Goal: Task Accomplishment & Management: Use online tool/utility

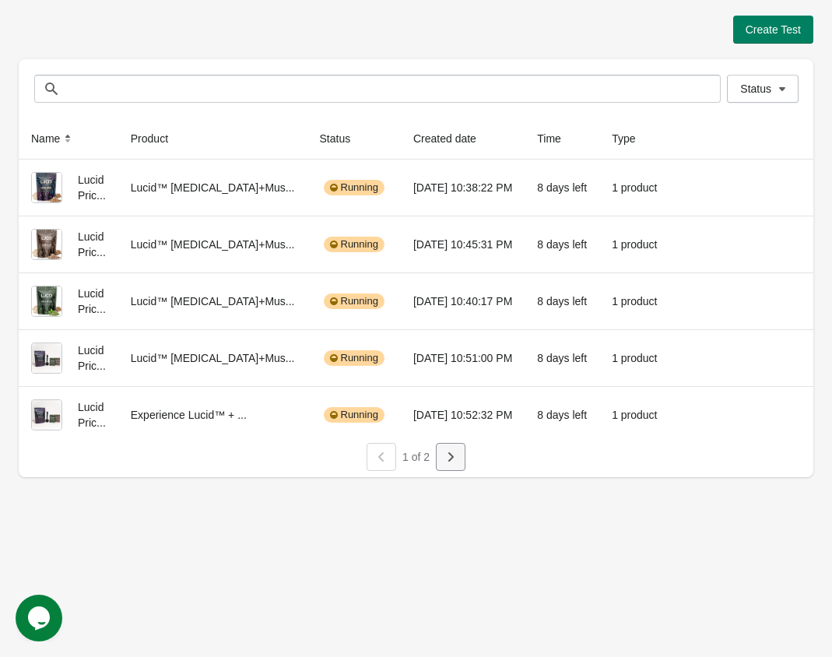
click at [464, 455] on button "button" at bounding box center [451, 457] width 30 height 28
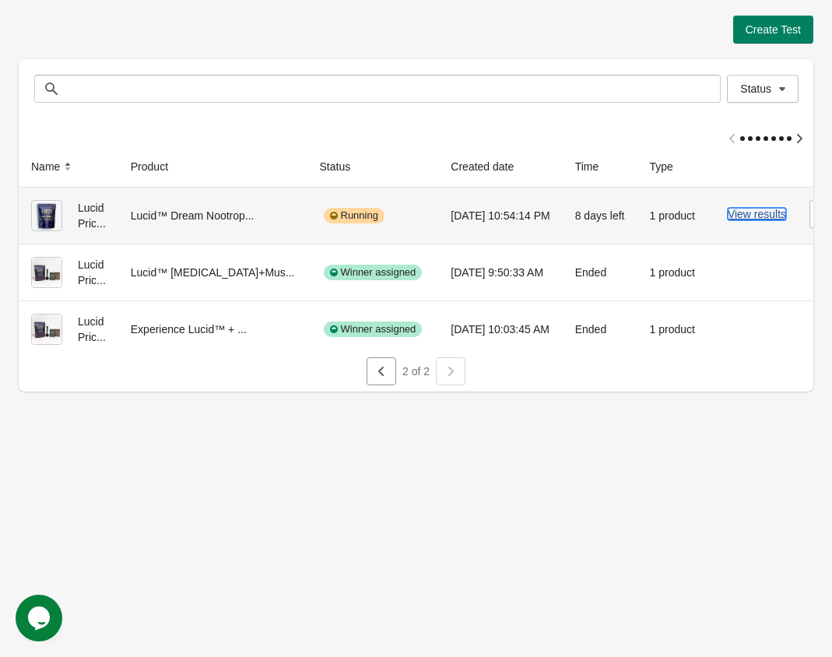
click at [745, 212] on button "View results" at bounding box center [757, 214] width 58 height 12
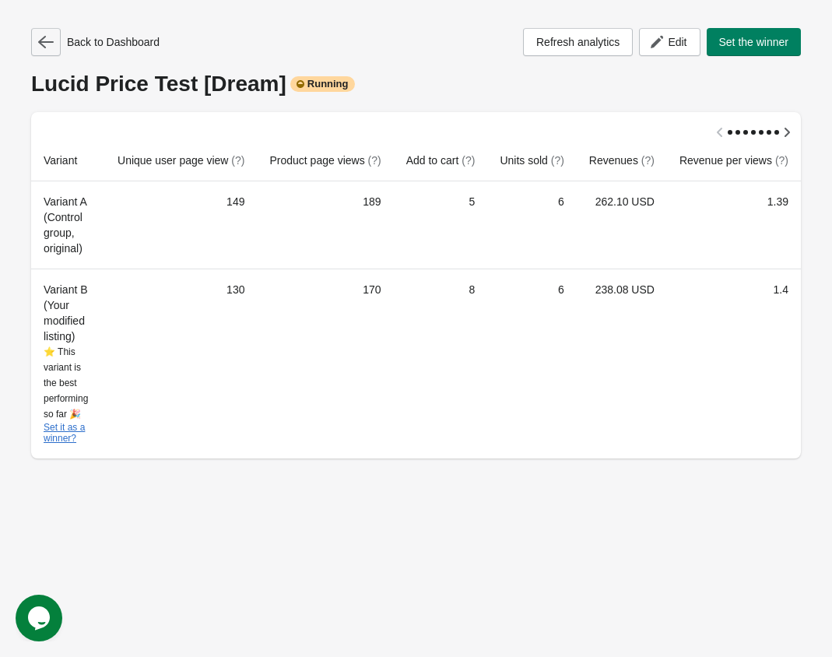
click at [51, 44] on icon "button" at bounding box center [46, 42] width 16 height 16
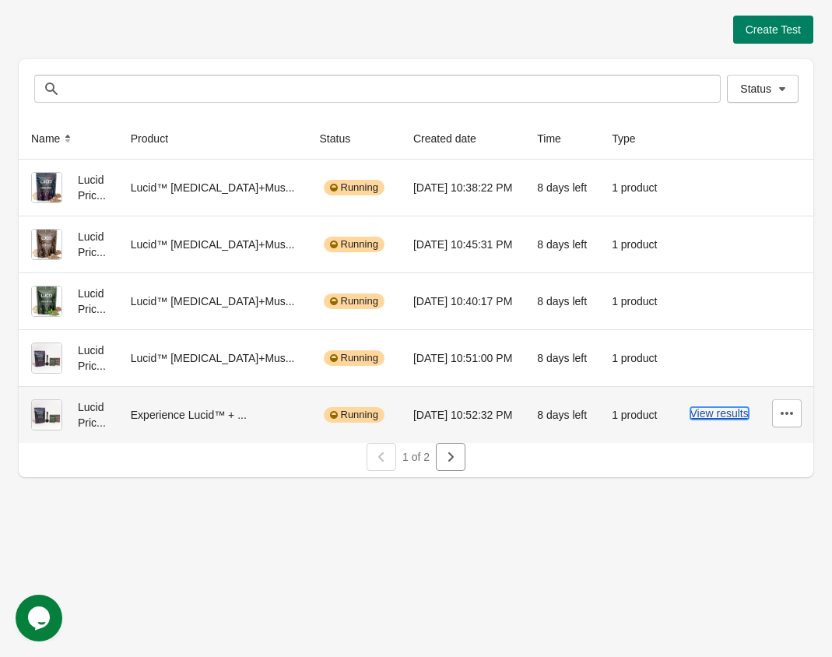
click at [715, 412] on button "View results" at bounding box center [719, 413] width 58 height 12
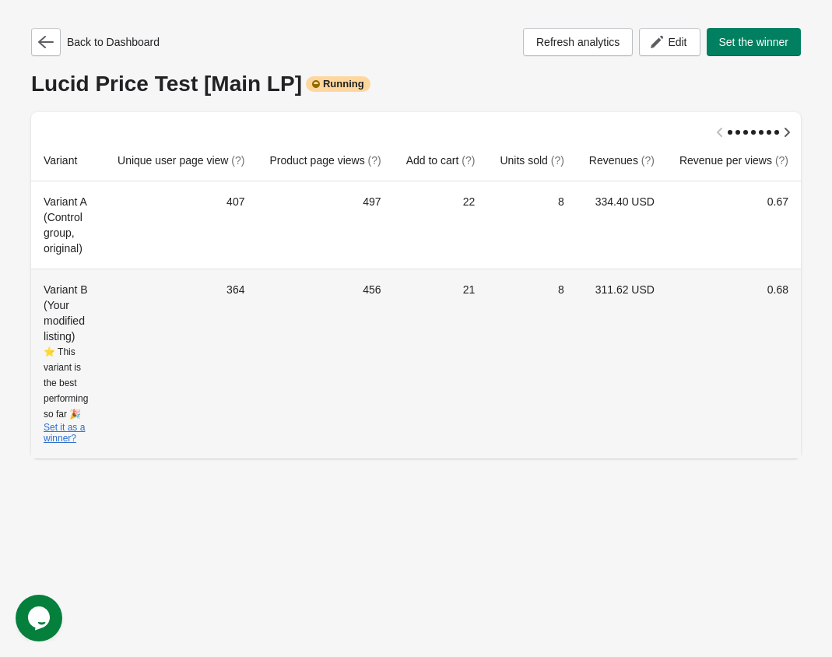
scroll to position [0, 14]
click at [533, 365] on td "8" at bounding box center [531, 363] width 89 height 190
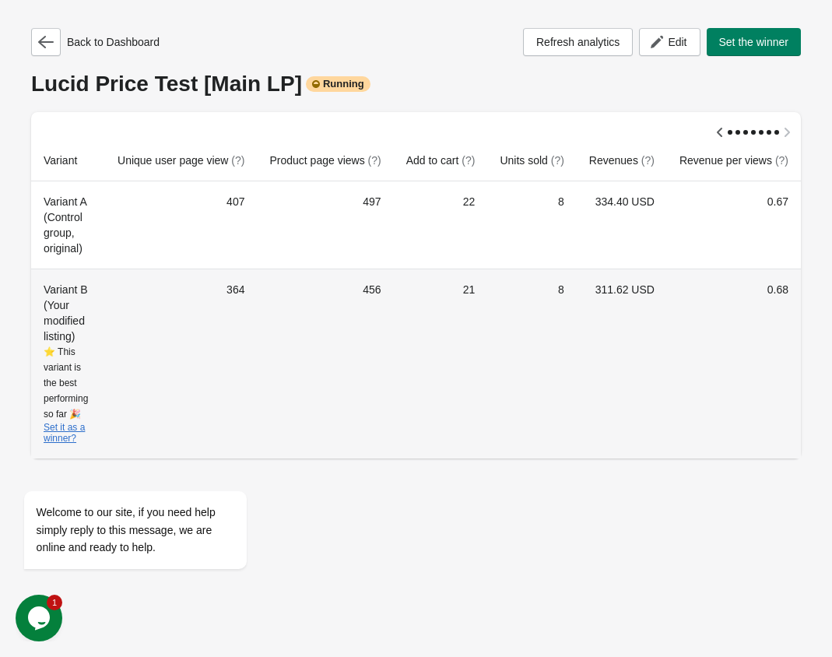
scroll to position [0, 0]
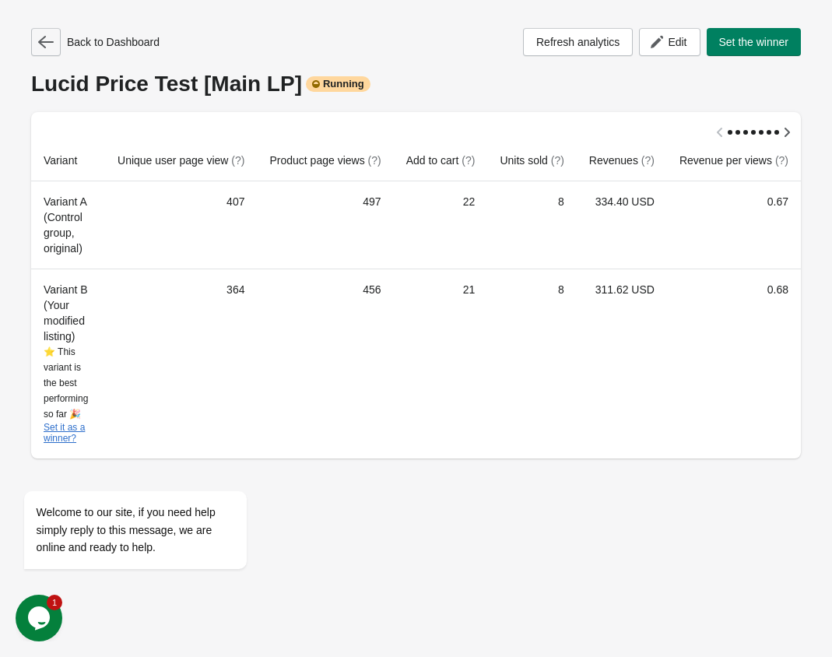
click at [41, 40] on icon "button" at bounding box center [46, 42] width 16 height 12
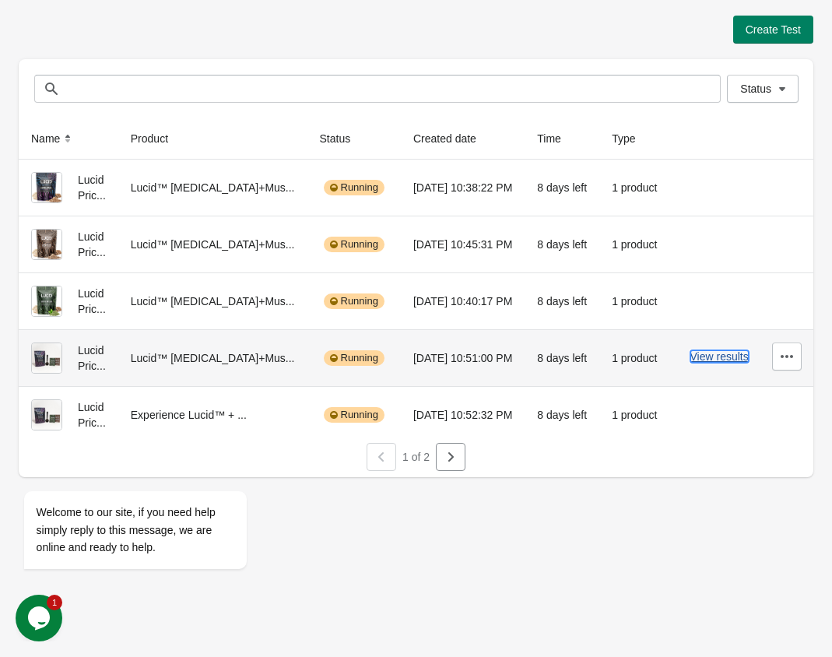
click at [722, 361] on button "View results" at bounding box center [719, 356] width 58 height 12
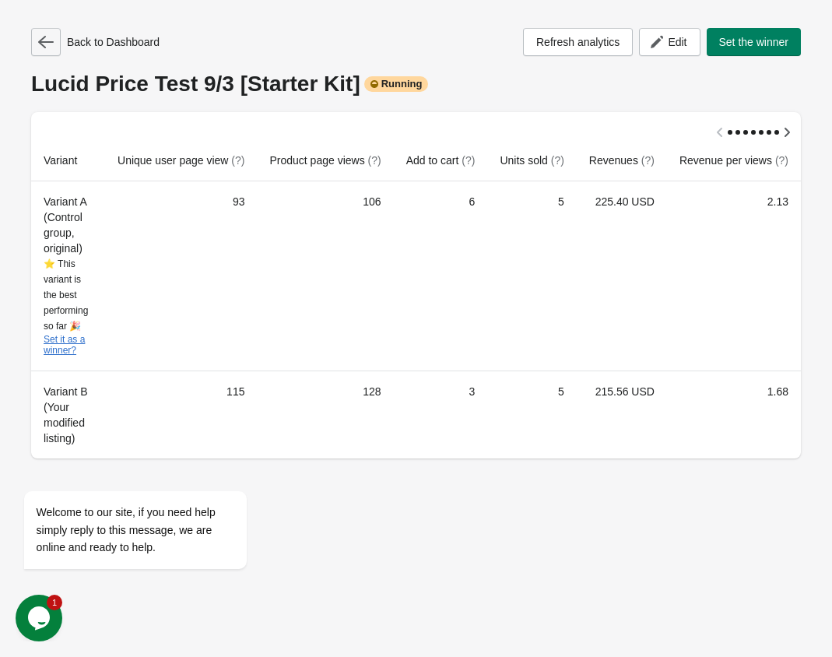
click at [47, 47] on icon "button" at bounding box center [46, 42] width 16 height 16
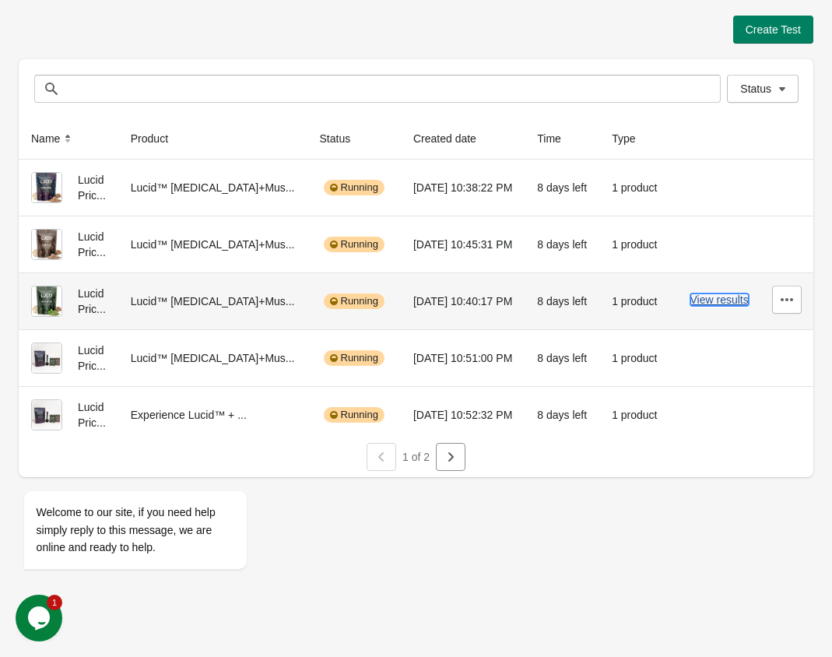
click at [731, 293] on button "View results" at bounding box center [719, 299] width 58 height 12
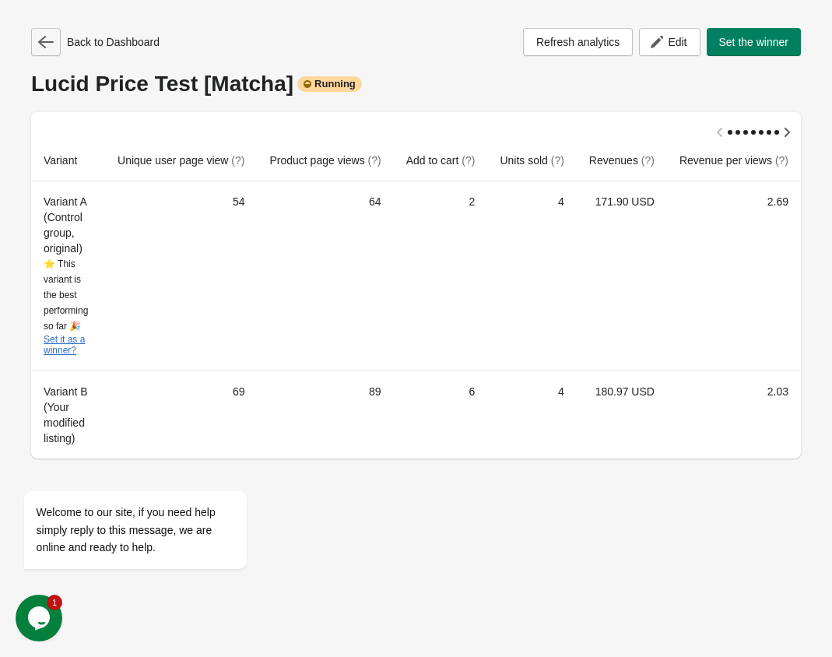
click at [44, 48] on icon "button" at bounding box center [46, 42] width 16 height 16
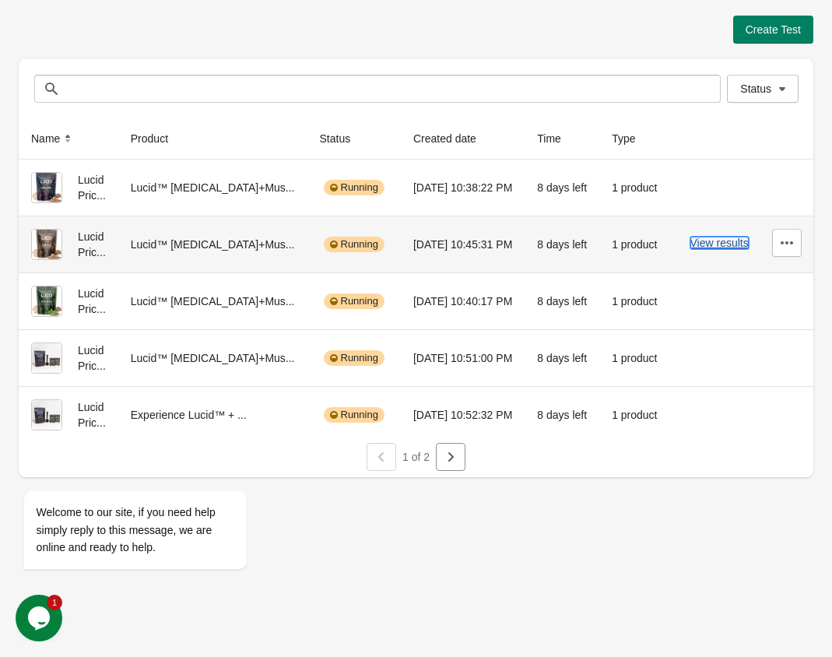
click at [717, 237] on button "View results" at bounding box center [719, 243] width 58 height 12
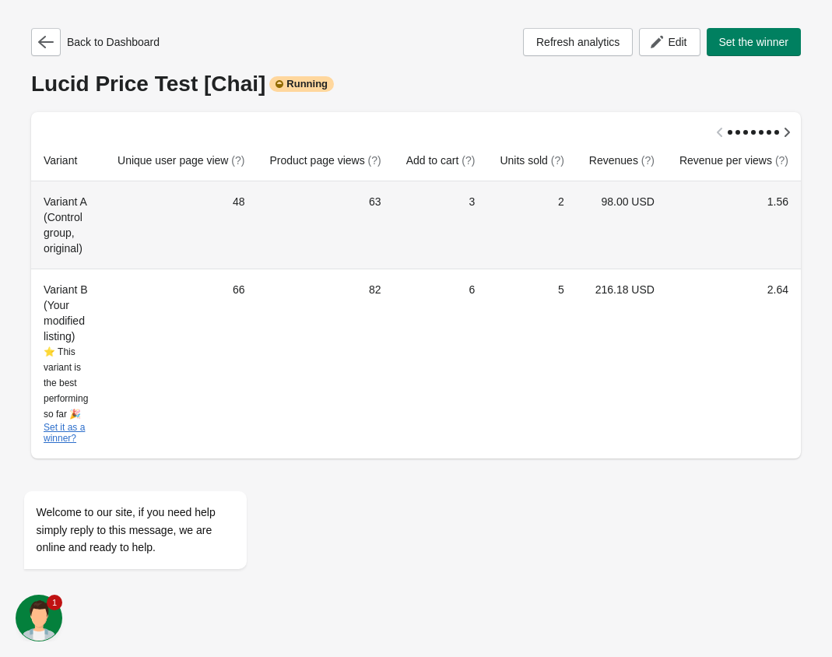
scroll to position [0, 14]
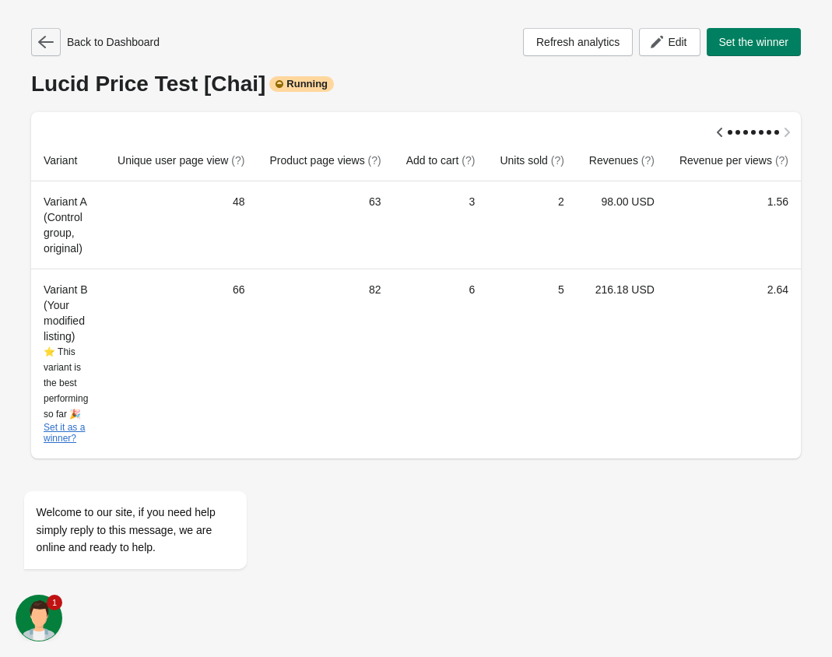
click at [50, 44] on icon "button" at bounding box center [46, 42] width 16 height 16
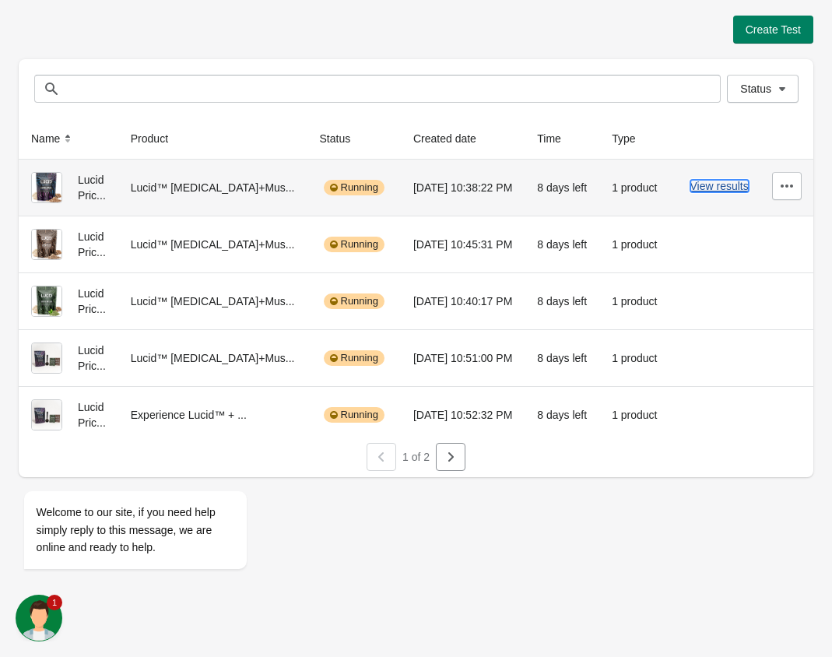
click at [717, 188] on button "View results" at bounding box center [719, 186] width 58 height 12
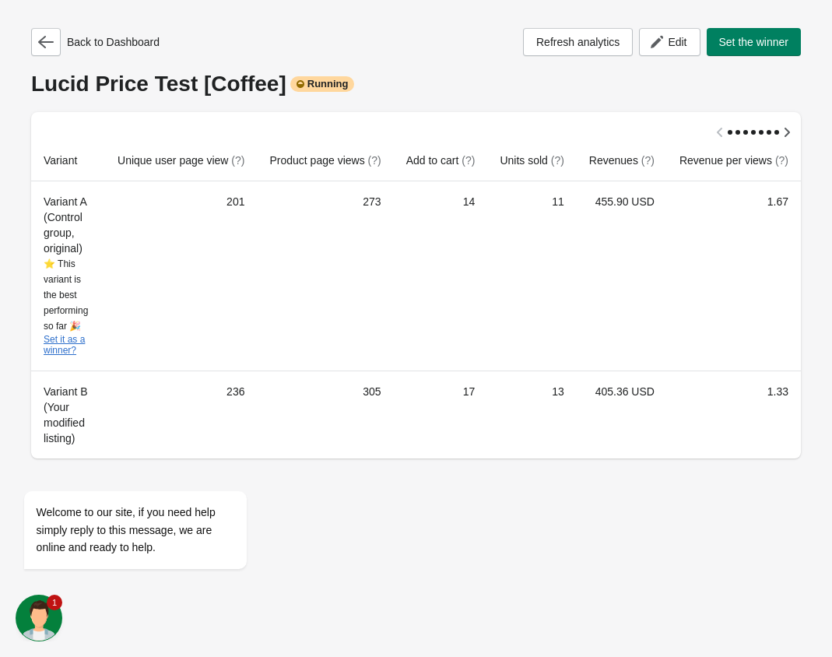
scroll to position [0, 14]
click at [53, 48] on icon "button" at bounding box center [46, 42] width 16 height 16
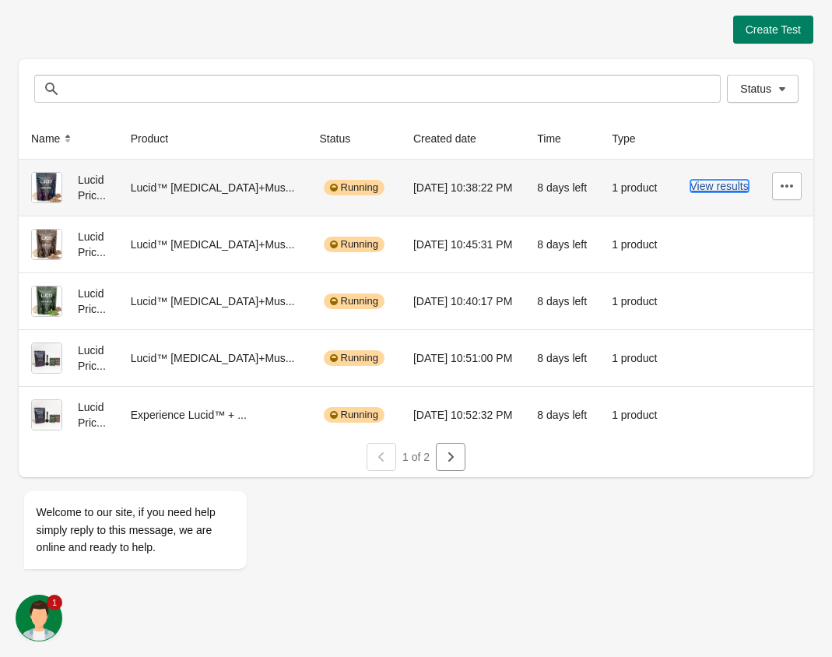
click at [696, 185] on button "View results" at bounding box center [719, 186] width 58 height 12
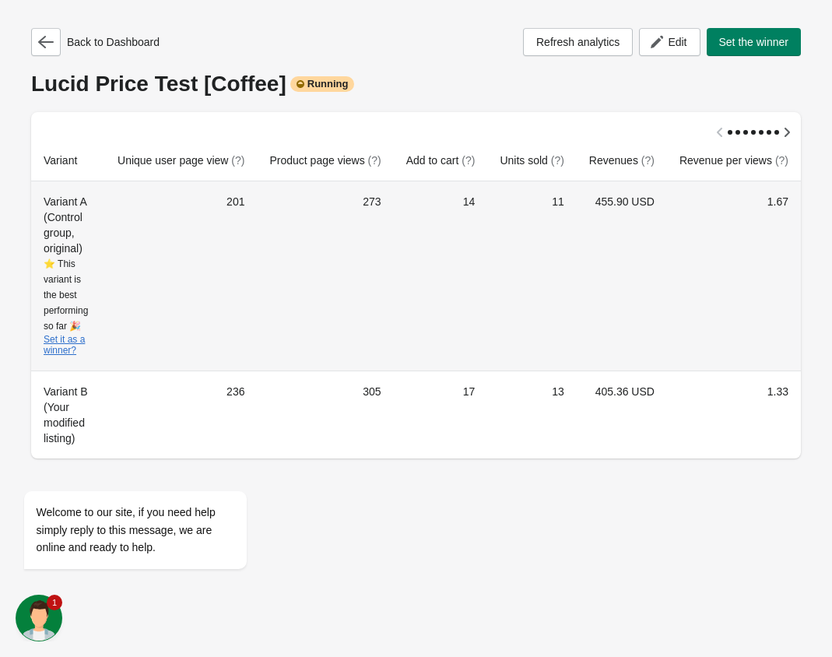
scroll to position [0, 14]
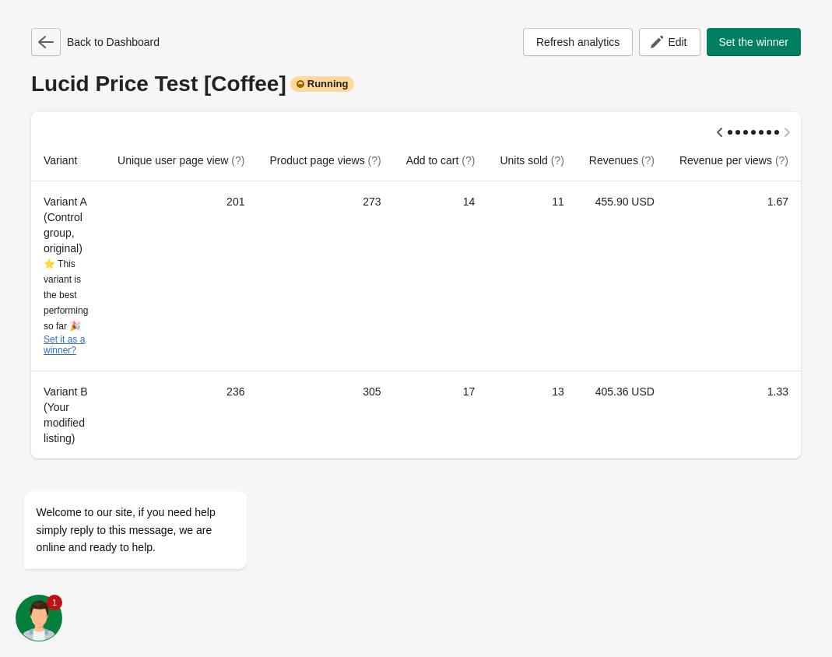
click at [51, 40] on icon "button" at bounding box center [46, 42] width 16 height 16
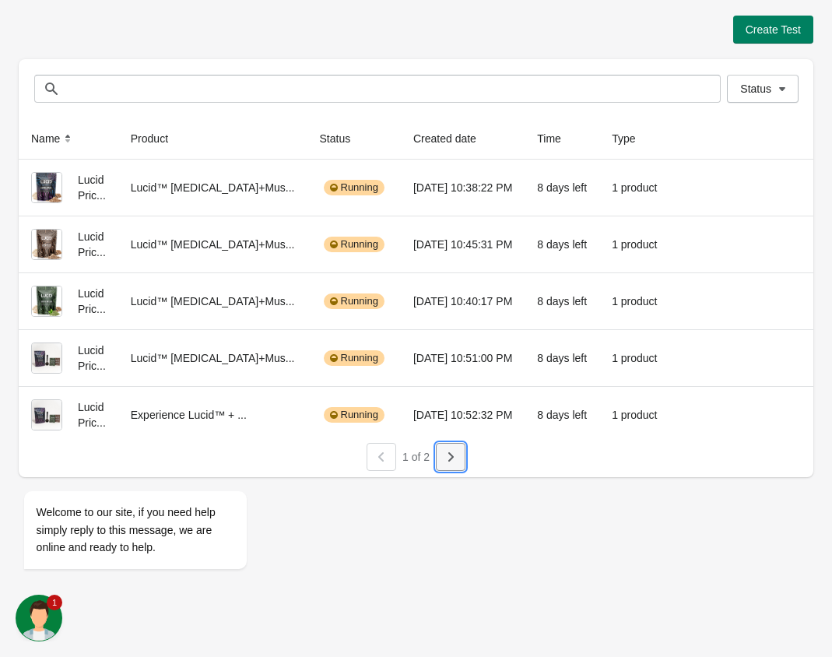
click at [462, 447] on button "button" at bounding box center [451, 457] width 30 height 28
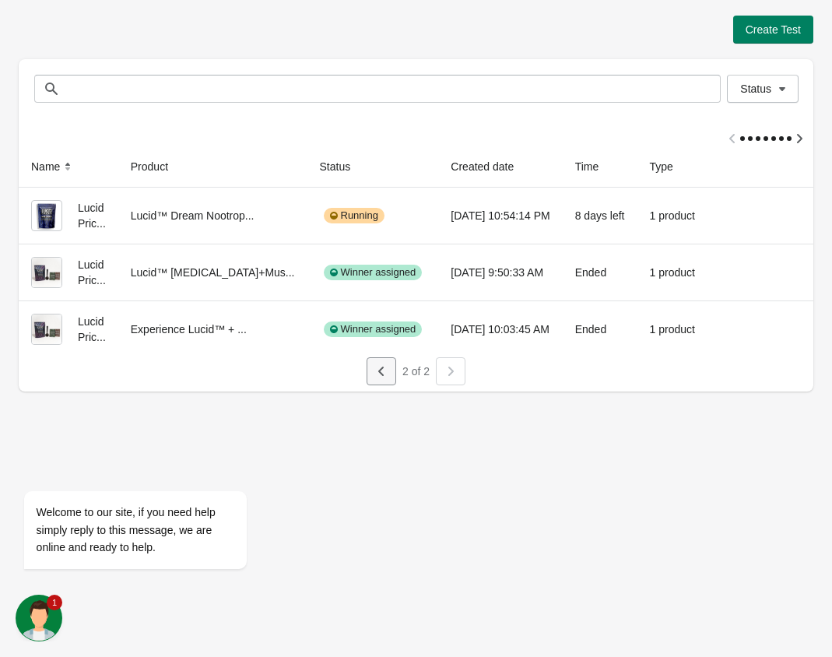
click at [384, 369] on icon "button" at bounding box center [381, 371] width 16 height 16
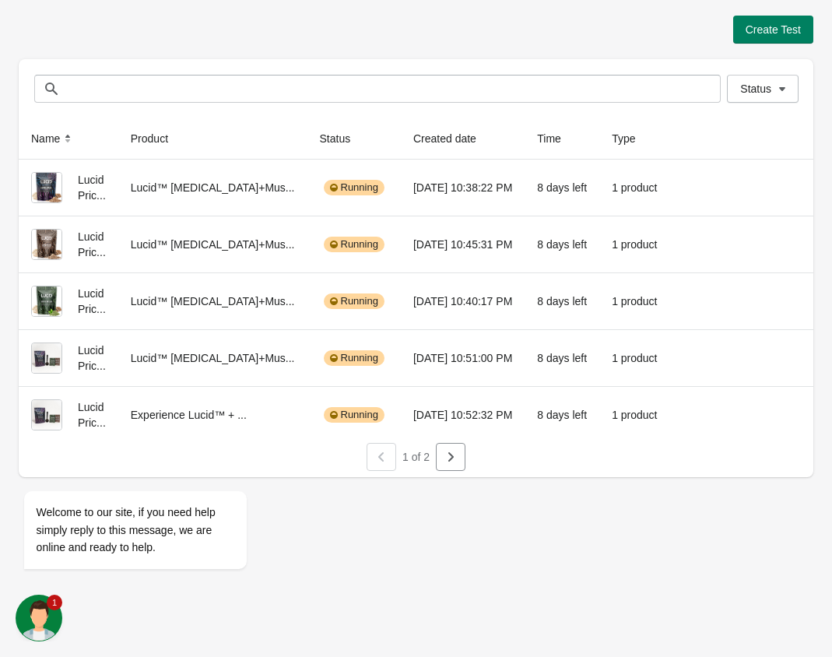
click at [514, 43] on div "Create Test" at bounding box center [416, 30] width 794 height 28
click at [34, 465] on icon "Chat attention grabber" at bounding box center [33, 468] width 14 height 14
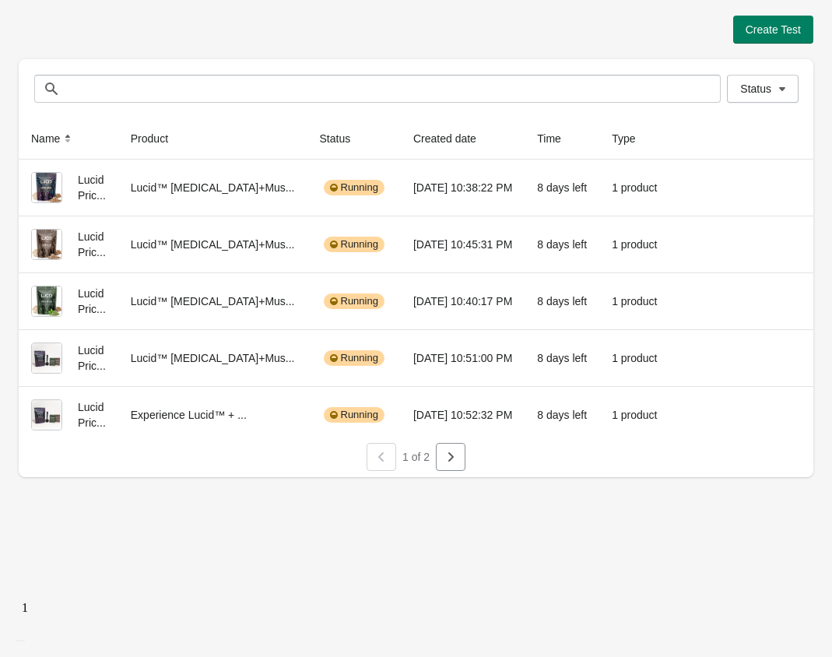
click at [530, 51] on div "Create Test Status Status Name Product Status Created date Time Type Lucid Pric…" at bounding box center [416, 246] width 794 height 461
click at [447, 460] on icon "button" at bounding box center [451, 457] width 16 height 16
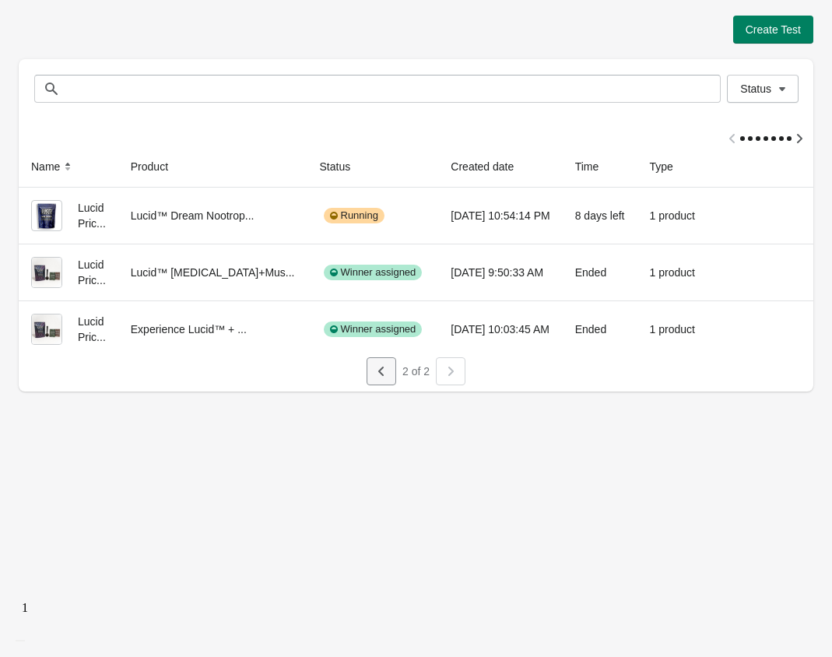
click at [381, 383] on button "button" at bounding box center [381, 371] width 30 height 28
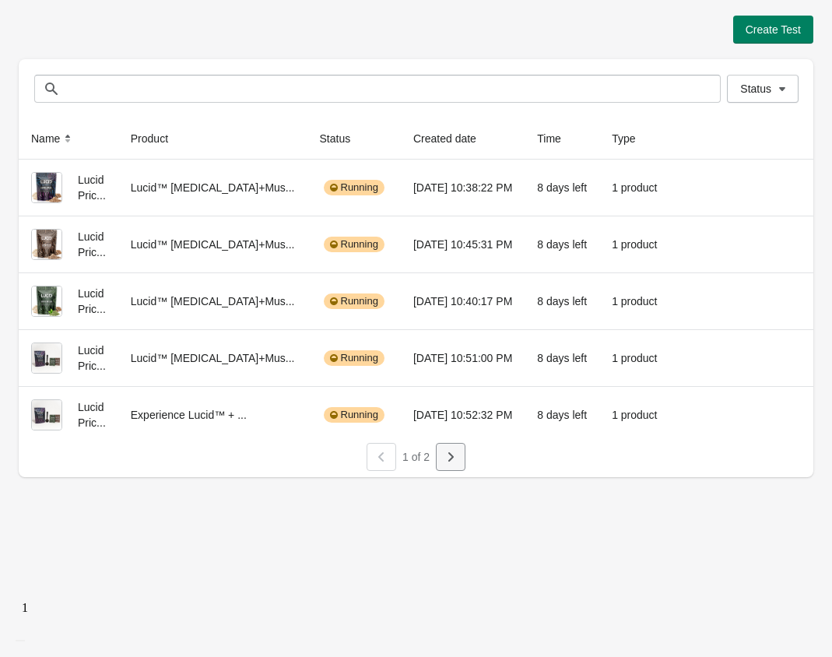
click at [459, 447] on button "button" at bounding box center [451, 457] width 30 height 28
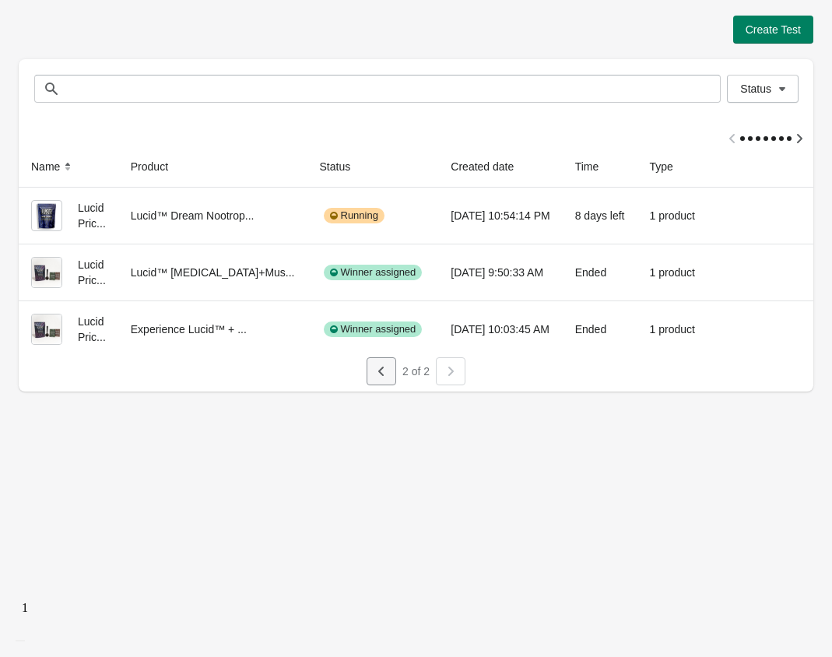
click at [385, 378] on icon "button" at bounding box center [381, 371] width 16 height 16
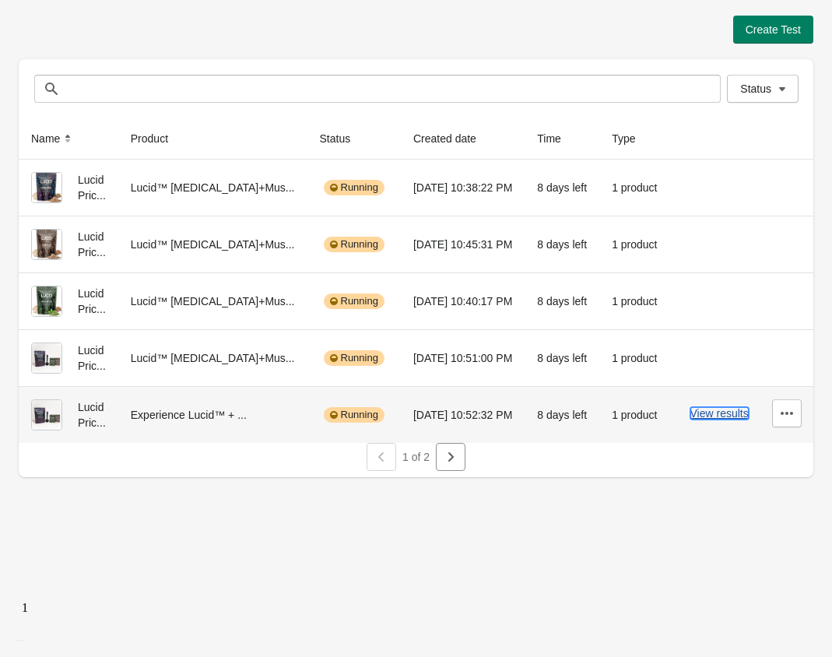
click at [696, 410] on button "View results" at bounding box center [719, 413] width 58 height 12
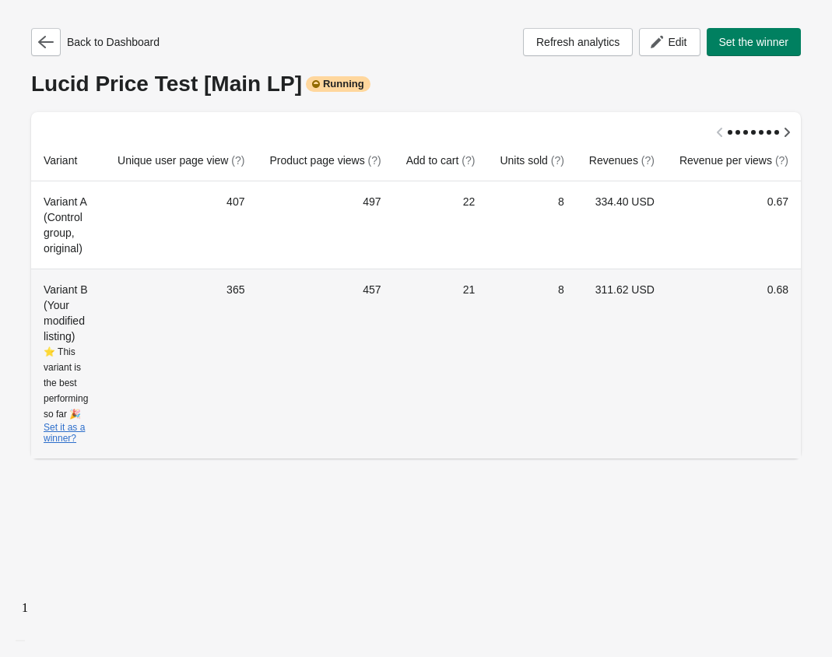
scroll to position [0, 14]
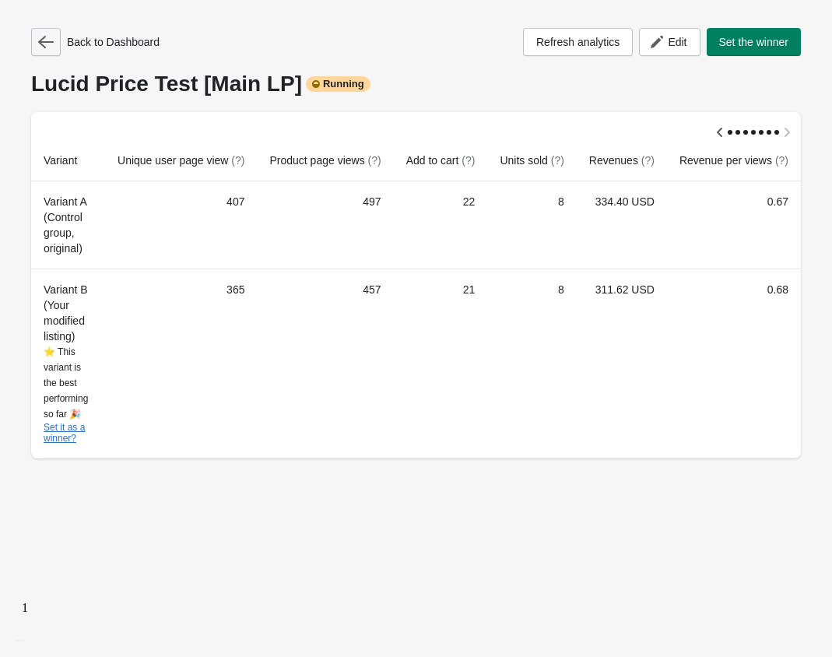
click at [46, 50] on button "button" at bounding box center [46, 42] width 30 height 28
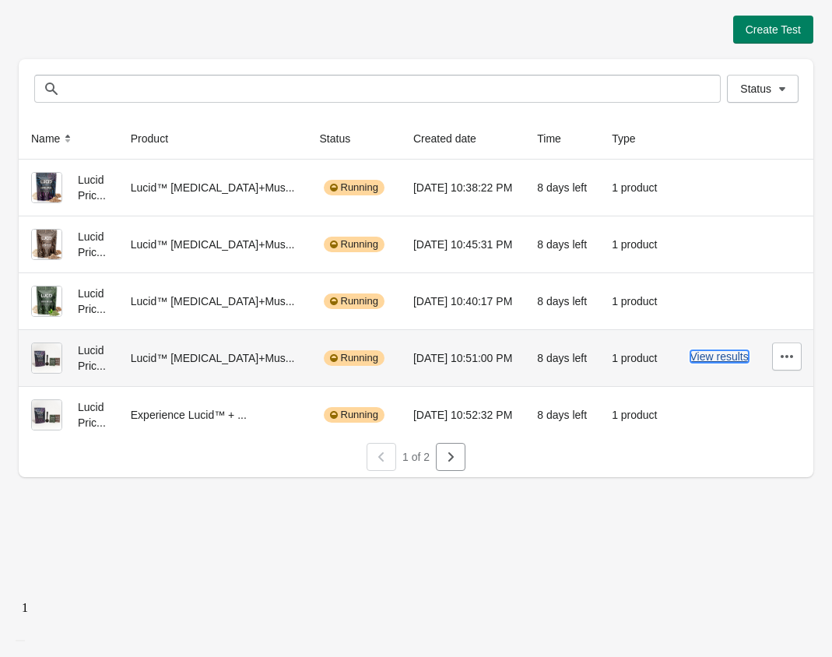
click at [720, 359] on button "View results" at bounding box center [719, 356] width 58 height 12
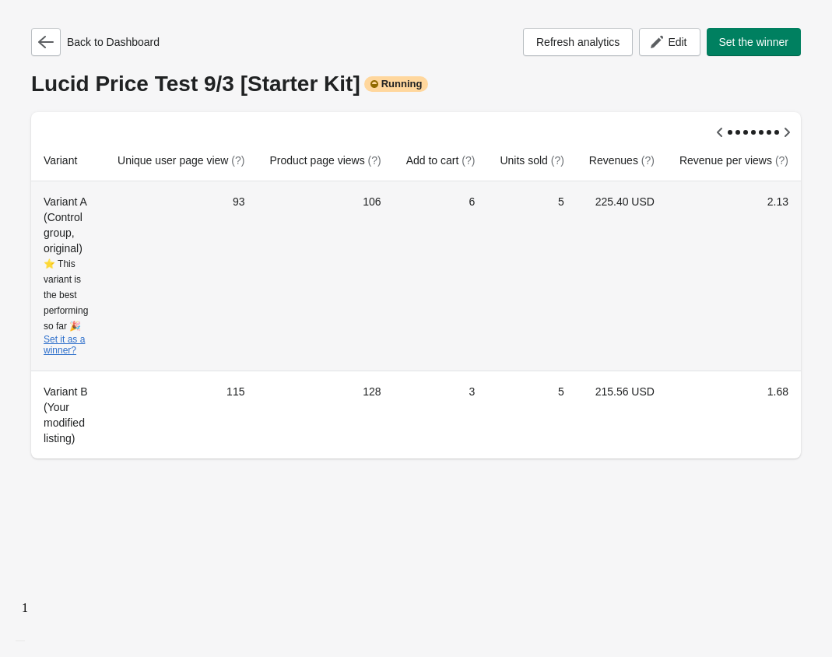
scroll to position [0, 14]
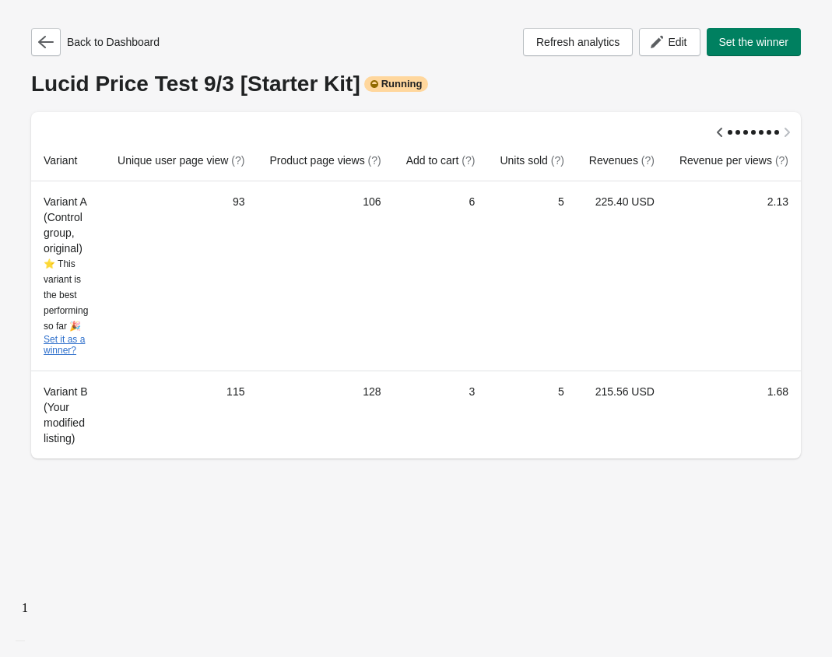
click at [401, 38] on div "Back to Dashboard Refresh analytics Edit Set the winner" at bounding box center [416, 42] width 770 height 28
click at [52, 47] on icon "button" at bounding box center [46, 42] width 16 height 16
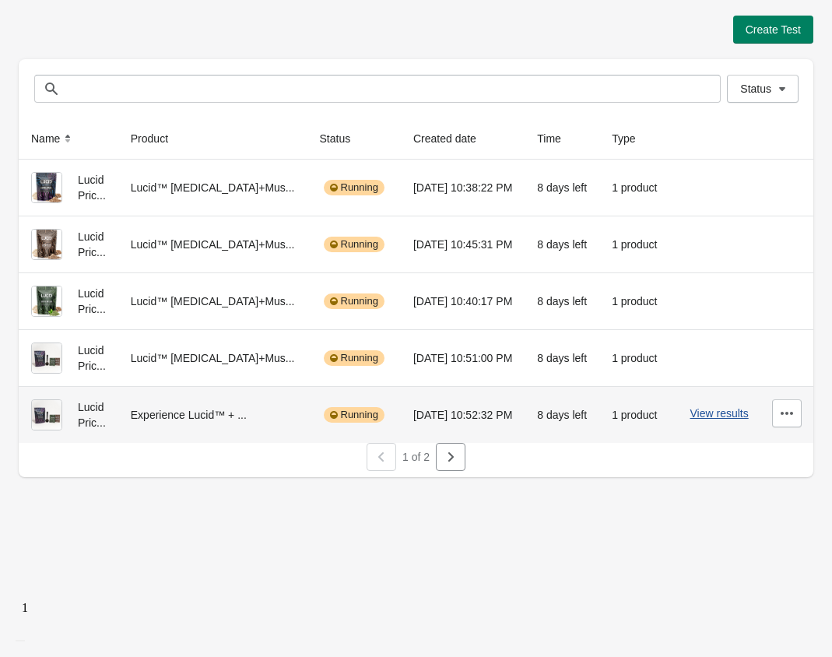
click at [704, 415] on button "View results" at bounding box center [719, 413] width 58 height 12
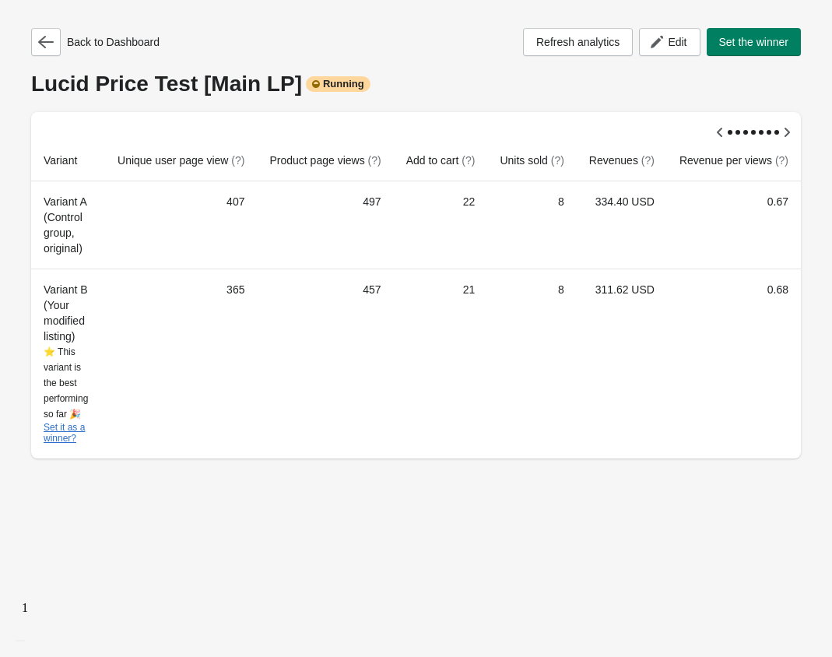
scroll to position [0, 14]
click at [49, 47] on icon "button" at bounding box center [46, 42] width 16 height 16
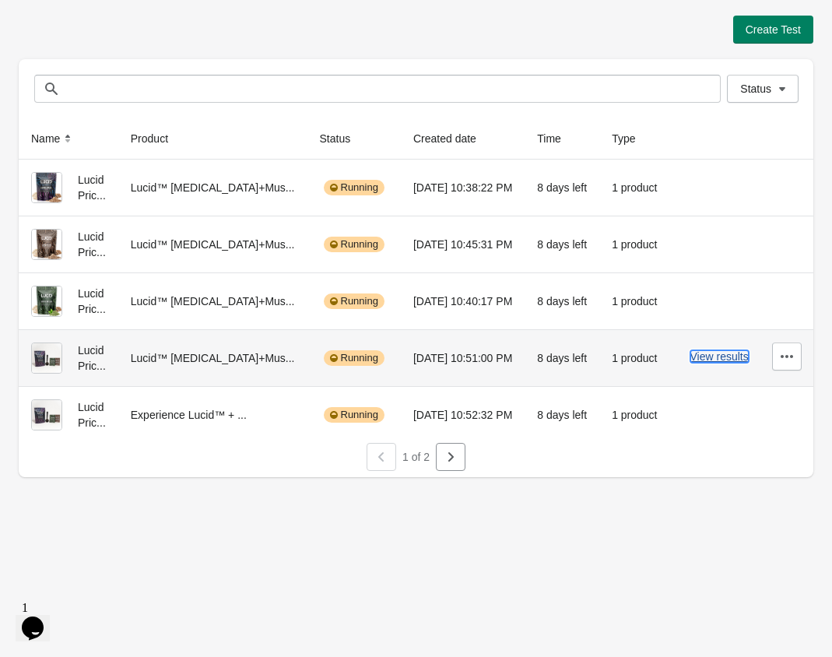
click at [721, 356] on button "View results" at bounding box center [719, 356] width 58 height 12
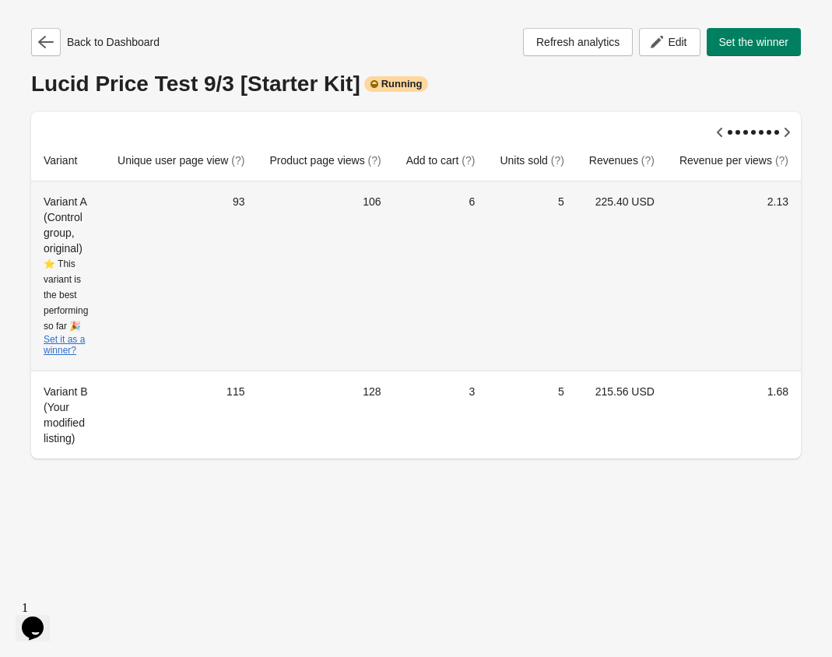
scroll to position [0, 14]
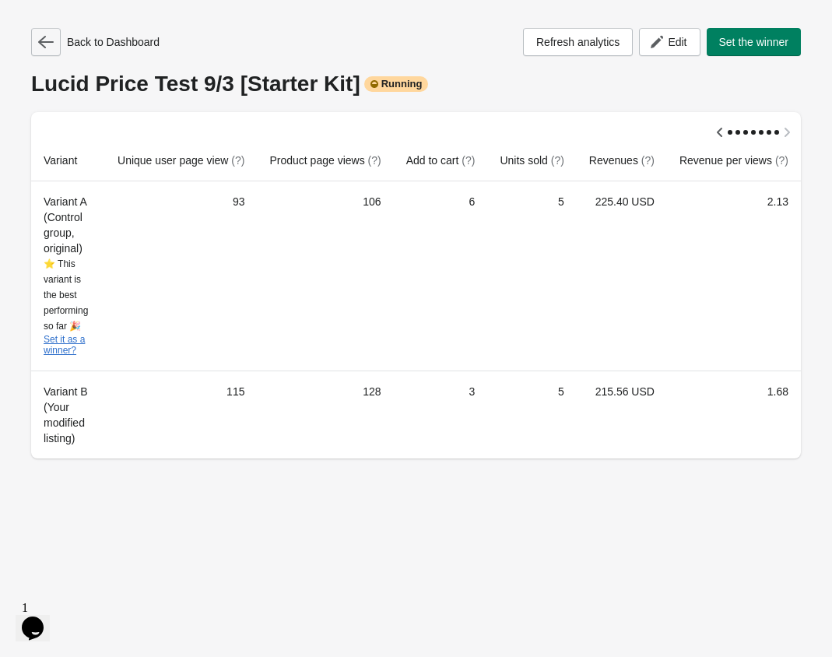
click at [44, 47] on icon "button" at bounding box center [46, 42] width 16 height 12
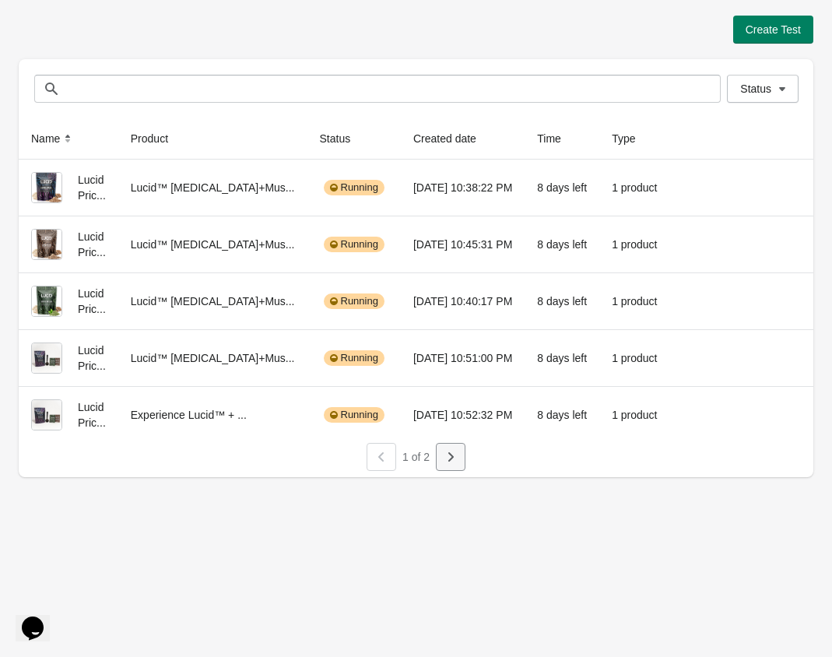
click at [460, 468] on button "button" at bounding box center [451, 457] width 30 height 28
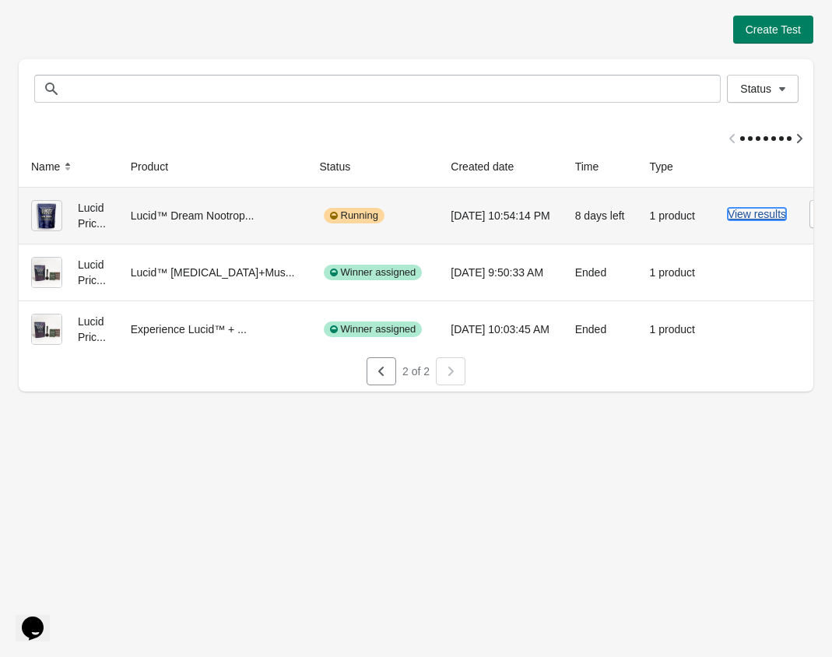
click at [728, 219] on button "View results" at bounding box center [757, 214] width 58 height 12
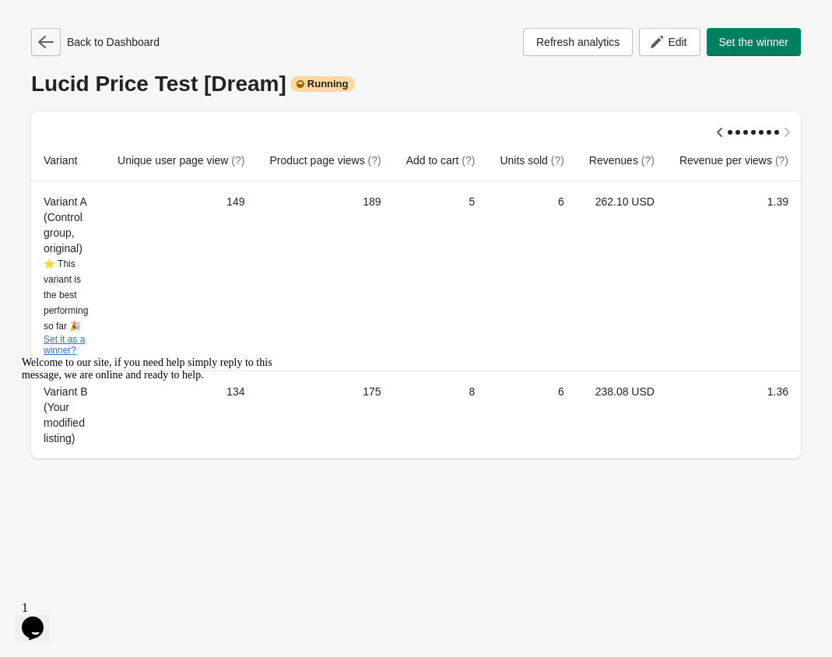
click at [52, 31] on button "button" at bounding box center [46, 42] width 30 height 28
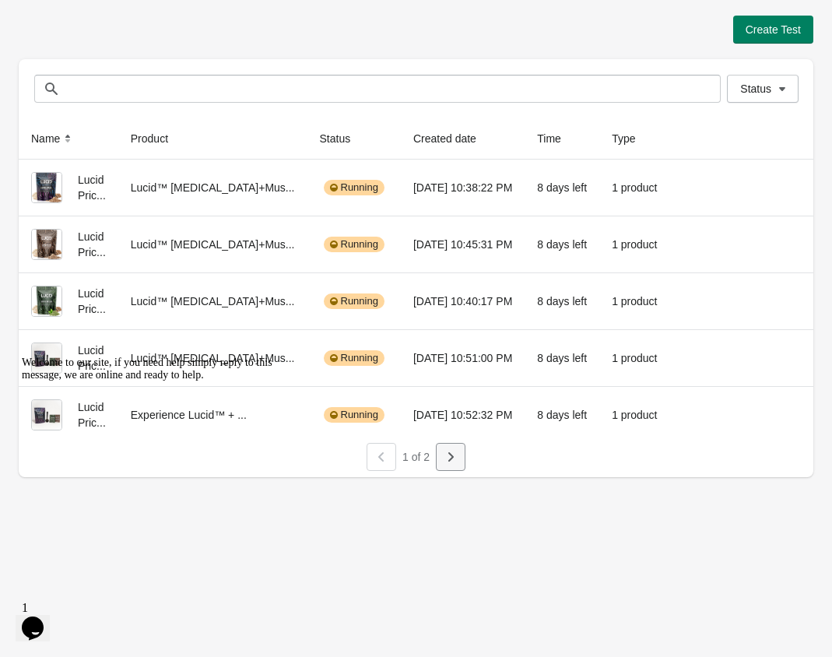
click at [454, 465] on button "button" at bounding box center [451, 457] width 30 height 28
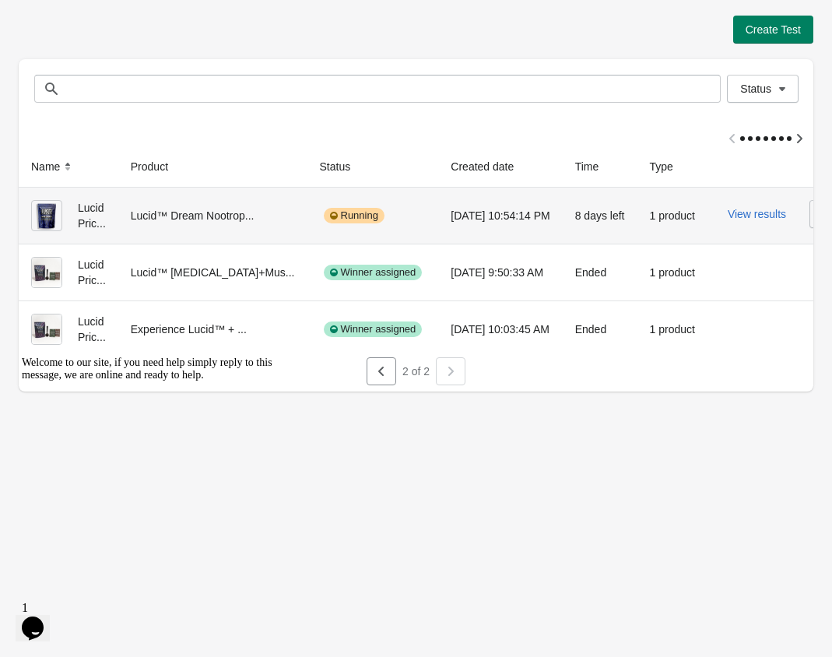
click at [816, 218] on icon "button" at bounding box center [824, 214] width 16 height 16
click at [748, 329] on button "Pause" at bounding box center [766, 318] width 105 height 32
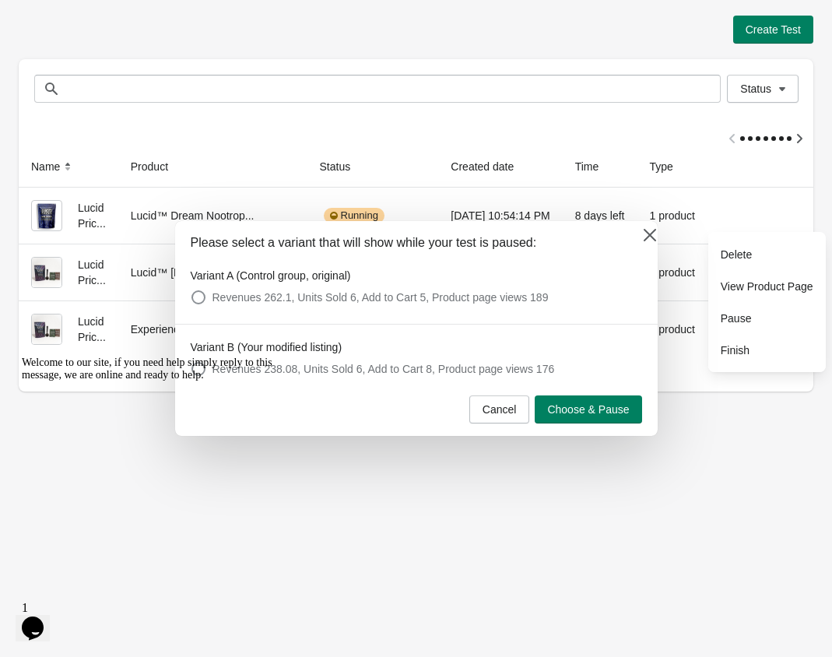
click at [737, 430] on div at bounding box center [416, 328] width 832 height 657
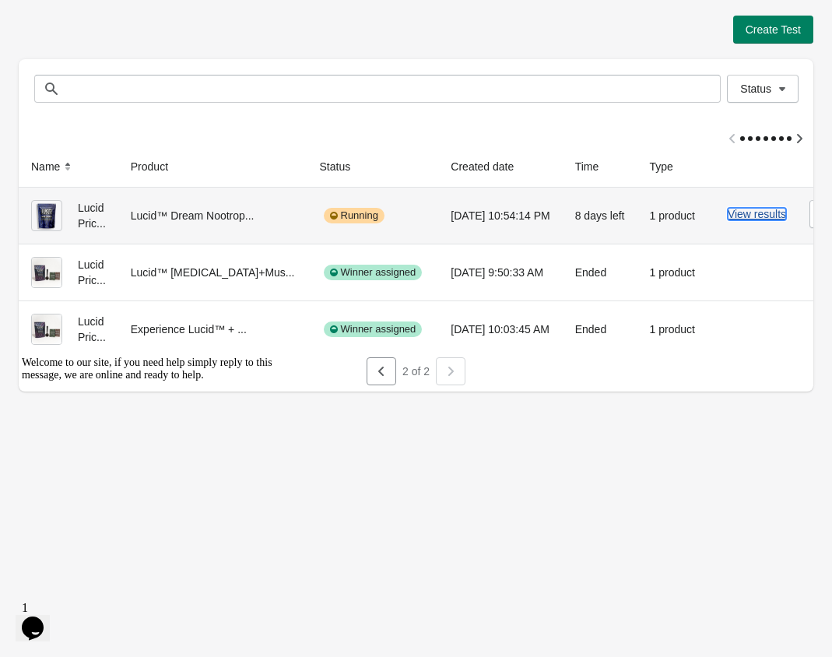
click at [752, 214] on button "View results" at bounding box center [757, 214] width 58 height 12
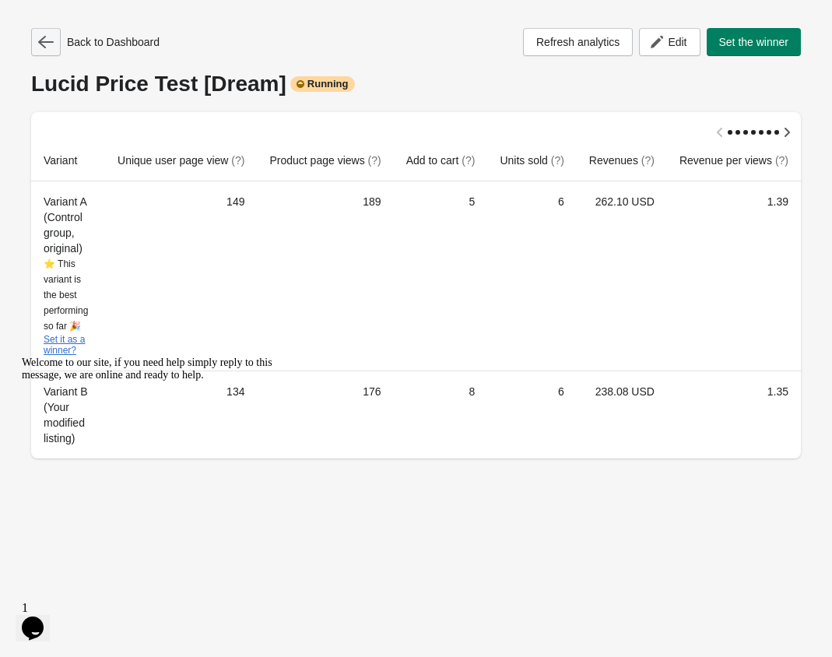
click at [53, 43] on icon "button" at bounding box center [46, 42] width 16 height 16
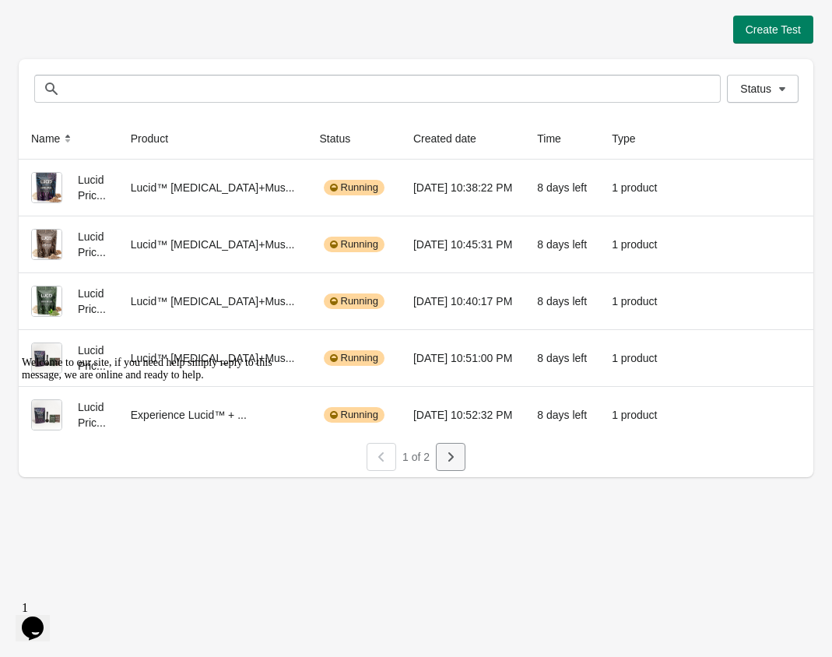
click at [454, 462] on icon "button" at bounding box center [451, 457] width 16 height 16
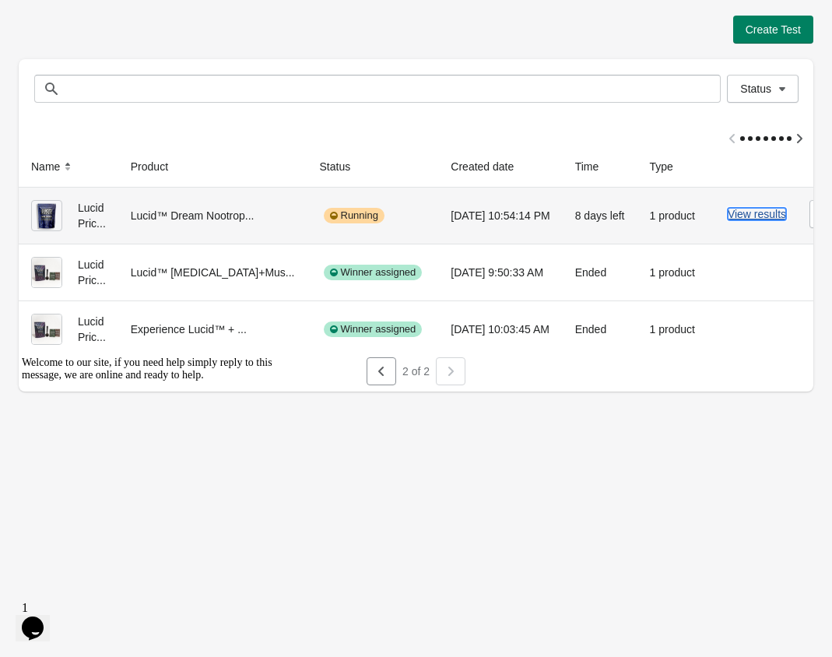
click at [739, 212] on button "View results" at bounding box center [757, 214] width 58 height 12
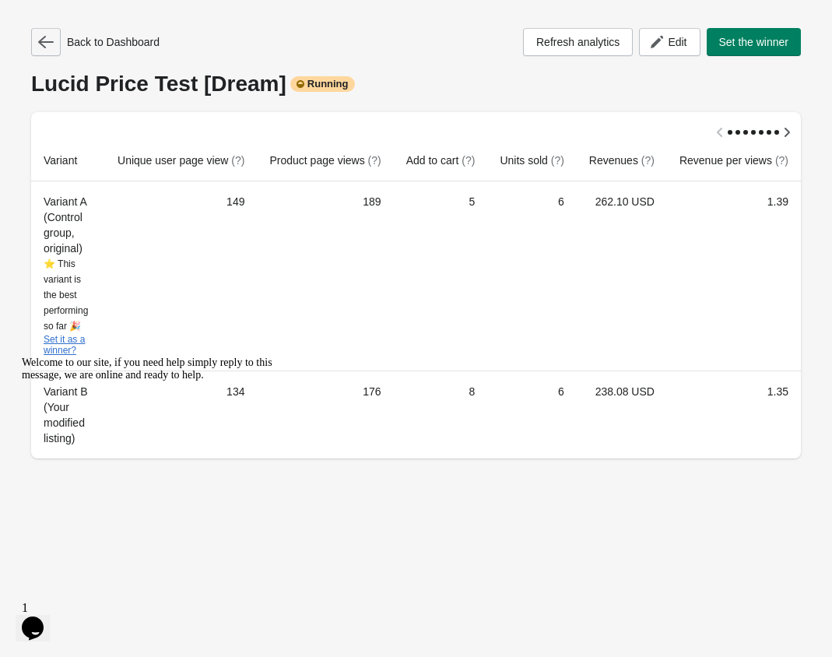
click at [53, 40] on icon "button" at bounding box center [46, 42] width 16 height 16
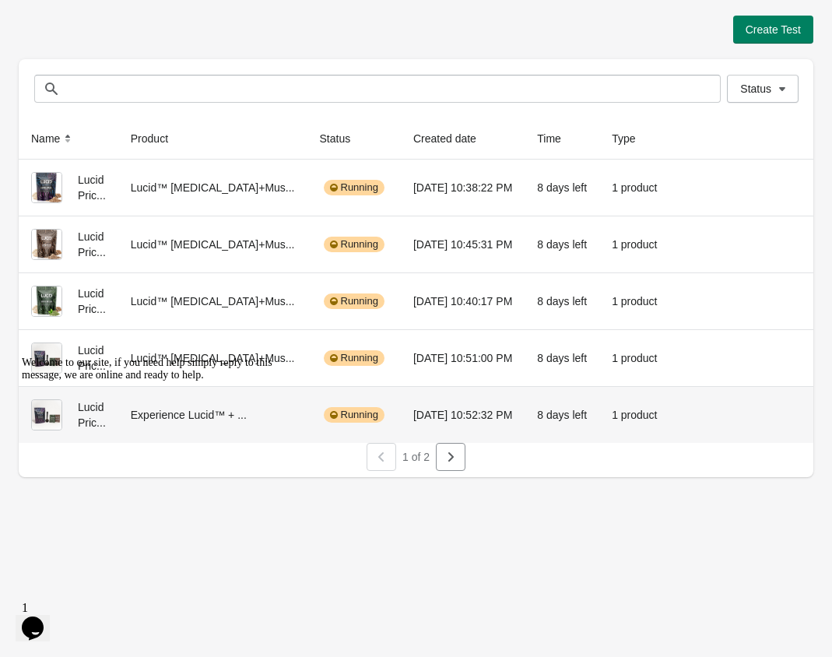
click at [469, 451] on div "1 of 2" at bounding box center [409, 450] width 807 height 40
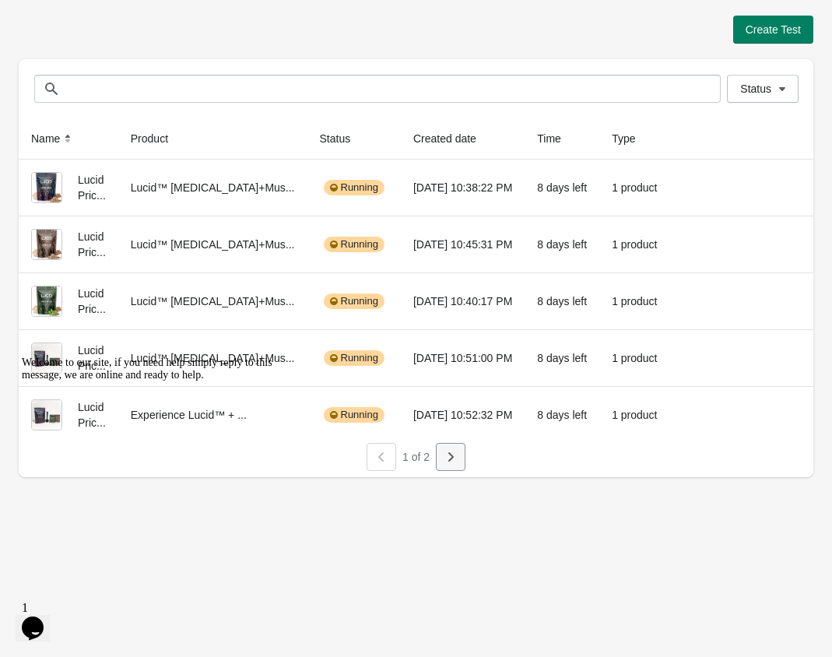
click at [458, 459] on icon "button" at bounding box center [451, 457] width 16 height 16
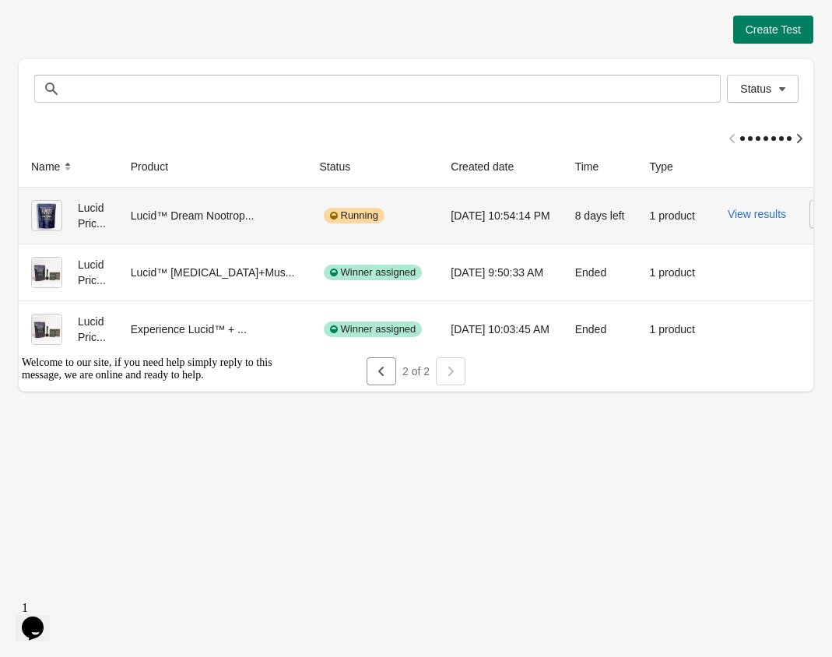
click at [816, 212] on icon "button" at bounding box center [824, 214] width 16 height 16
click at [758, 321] on span "Pause" at bounding box center [767, 318] width 93 height 16
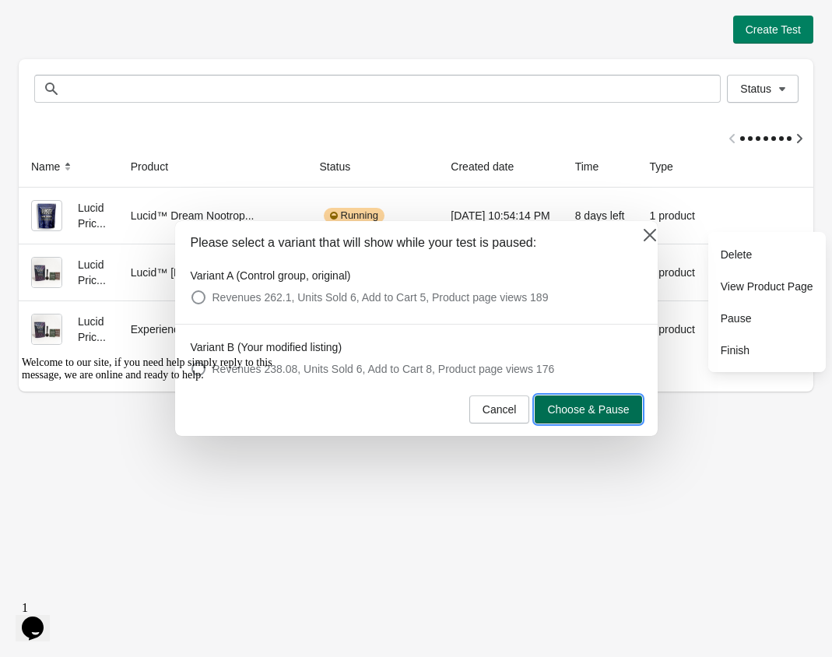
click at [605, 405] on span "Choose & Pause" at bounding box center [588, 409] width 82 height 12
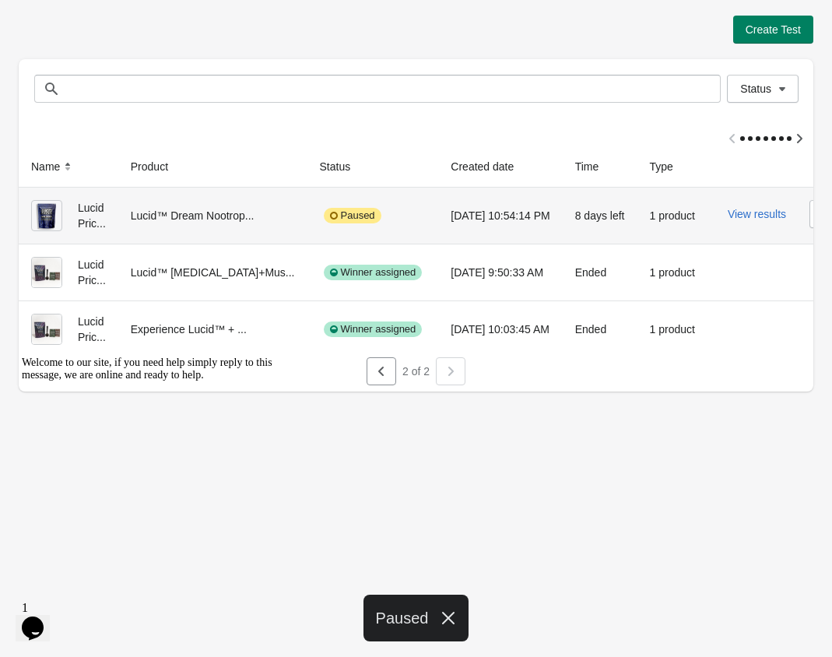
click at [801, 213] on div at bounding box center [819, 214] width 37 height 28
click at [809, 213] on button "button" at bounding box center [824, 214] width 30 height 28
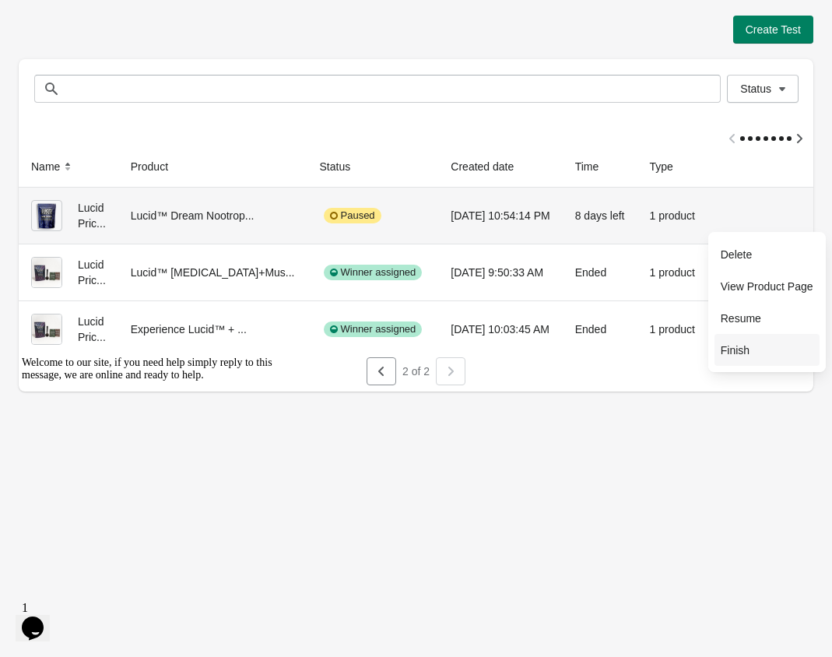
click at [744, 352] on span "Finish" at bounding box center [767, 350] width 93 height 16
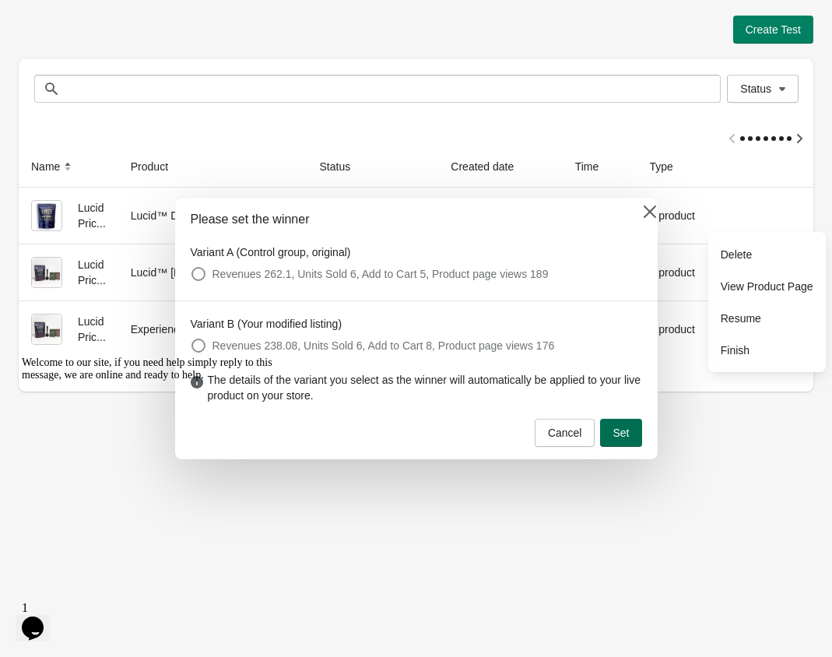
click at [626, 430] on span "Set" at bounding box center [620, 432] width 16 height 12
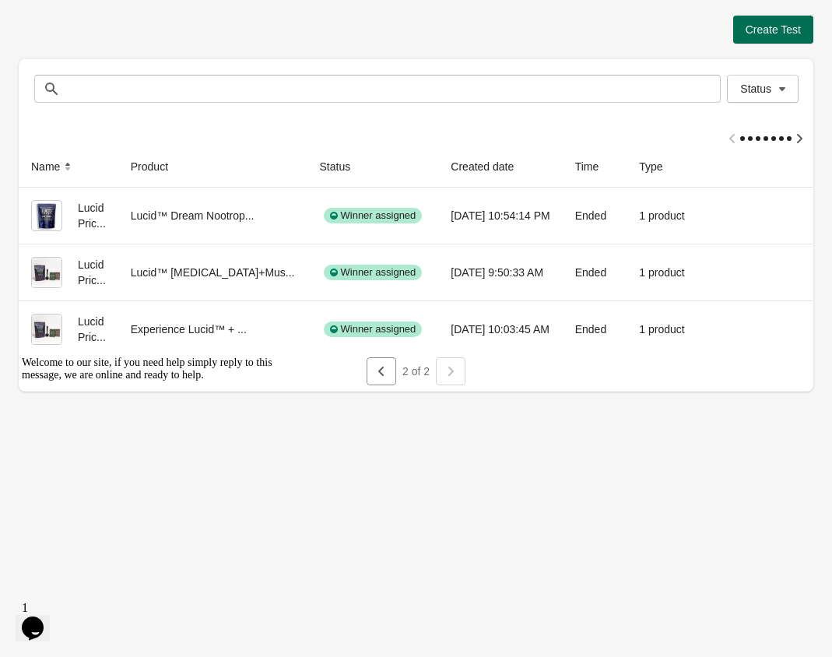
click at [777, 35] on span "Create Test" at bounding box center [772, 29] width 55 height 12
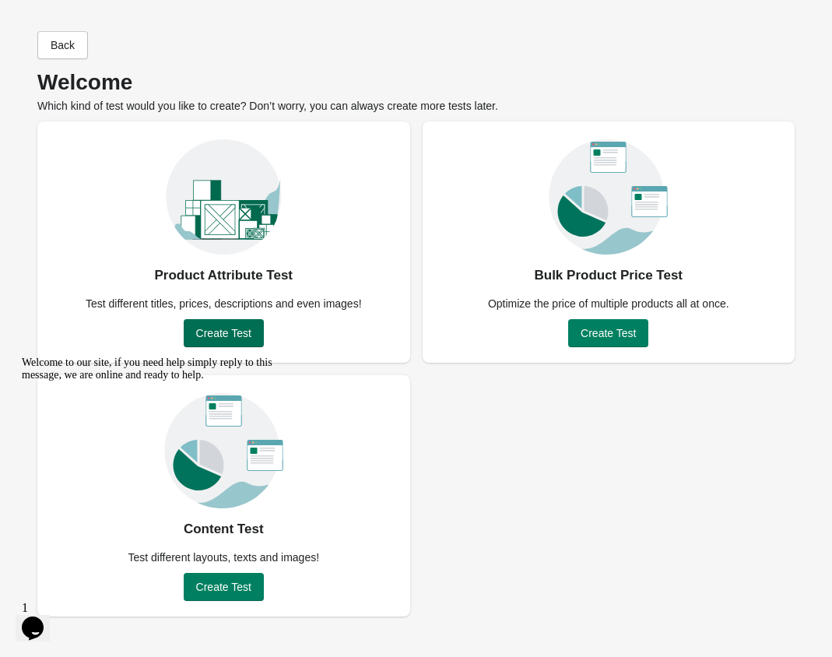
click at [220, 337] on span "Create Test" at bounding box center [223, 333] width 55 height 12
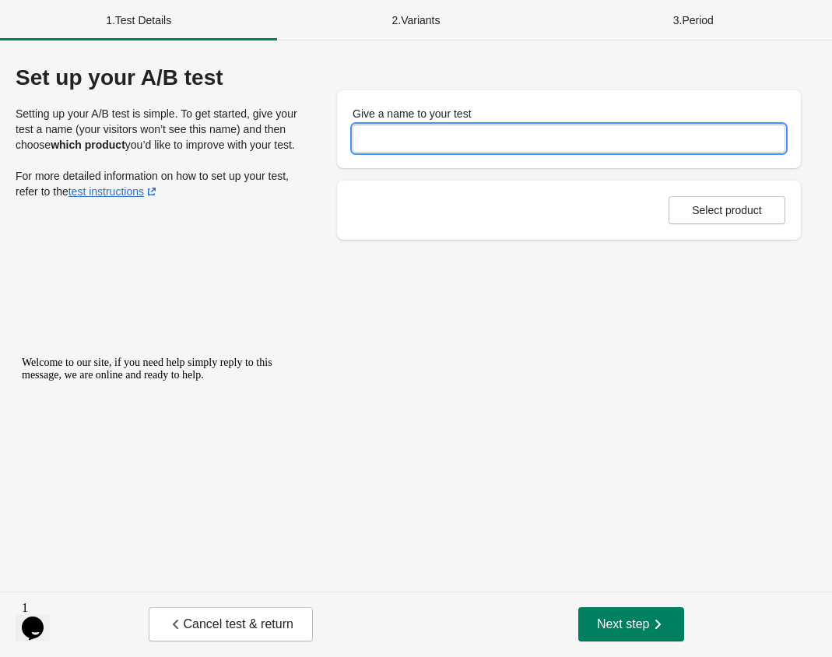
click at [438, 139] on input "Give a name to your test" at bounding box center [568, 138] width 433 height 28
type input "**********"
click at [723, 212] on span "Select product" at bounding box center [727, 210] width 70 height 12
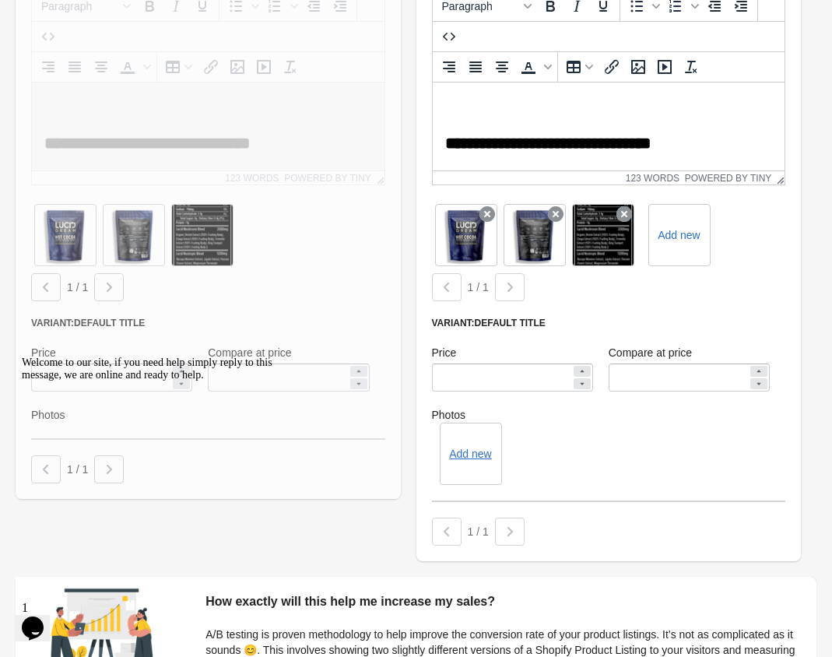
scroll to position [613, 0]
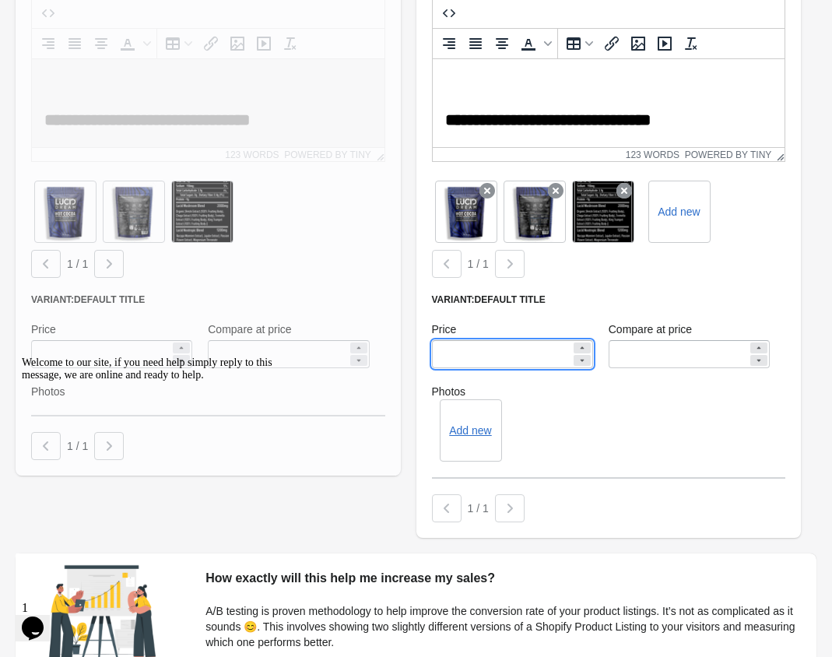
click at [509, 352] on input "*****" at bounding box center [501, 354] width 139 height 28
type input "*****"
click at [391, 489] on div "**********" at bounding box center [408, 190] width 801 height 710
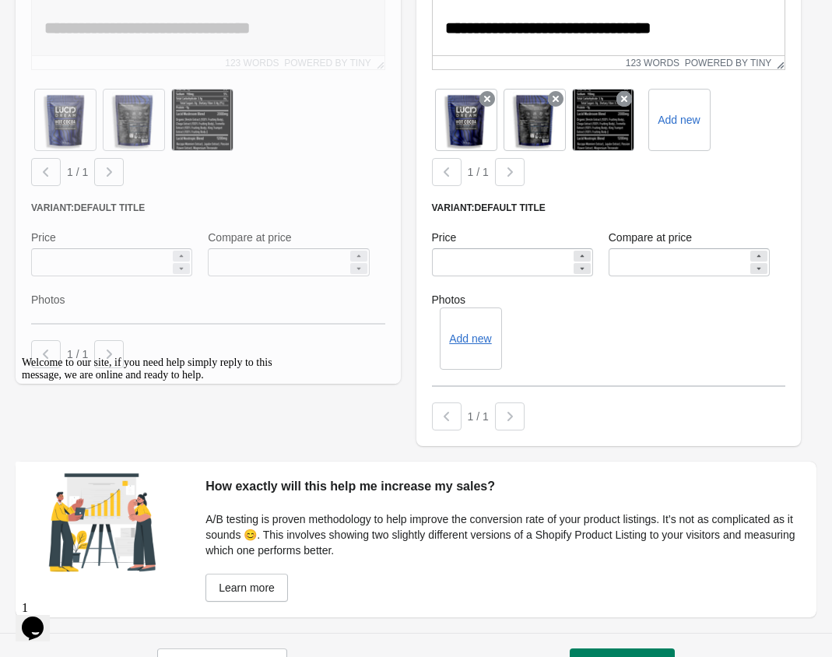
scroll to position [746, 0]
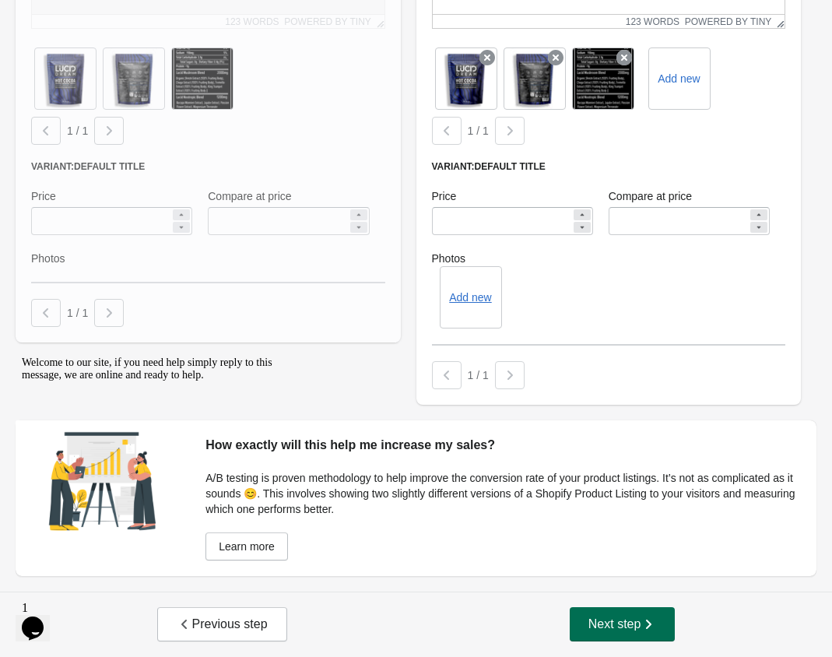
click at [611, 619] on span "Next step" at bounding box center [622, 624] width 68 height 16
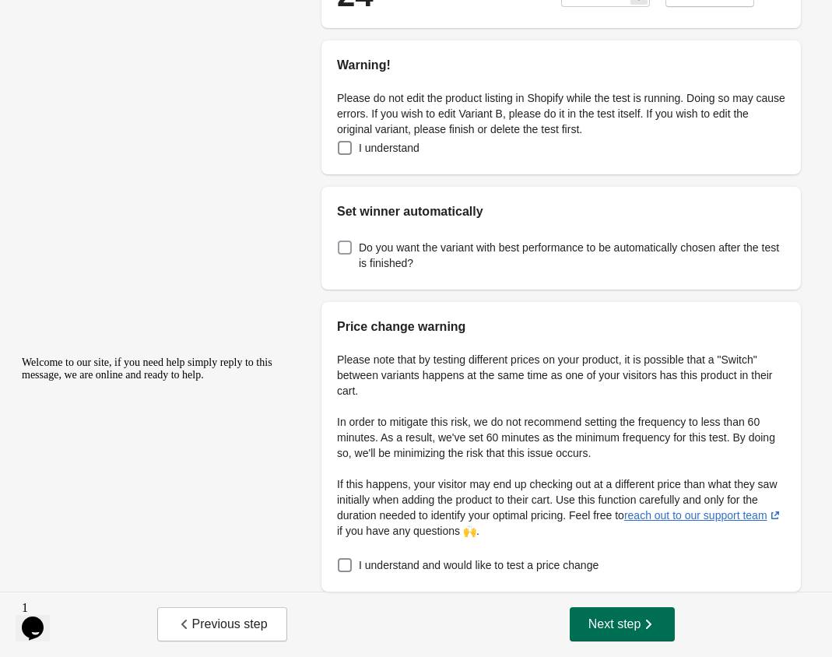
scroll to position [0, 0]
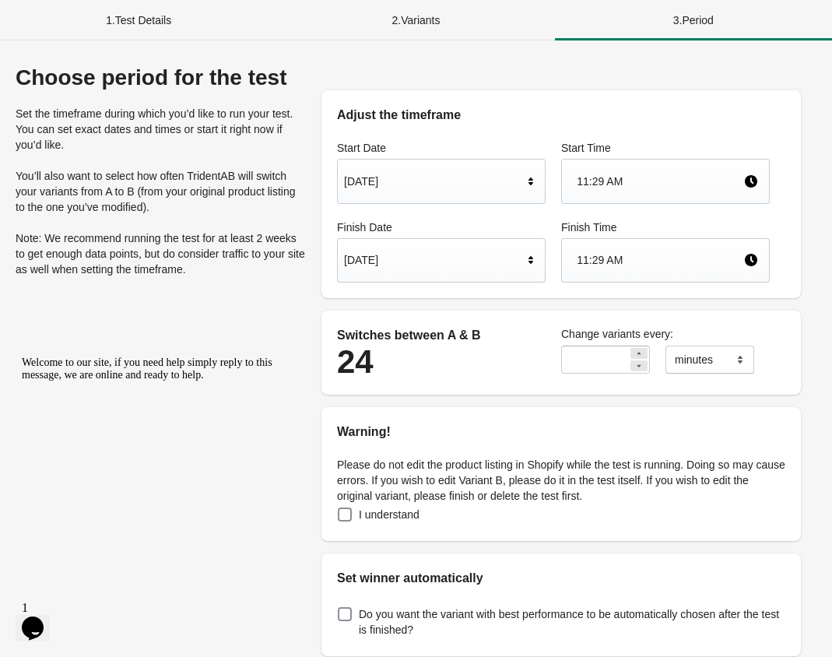
click at [503, 265] on div "[DATE]" at bounding box center [433, 260] width 179 height 30
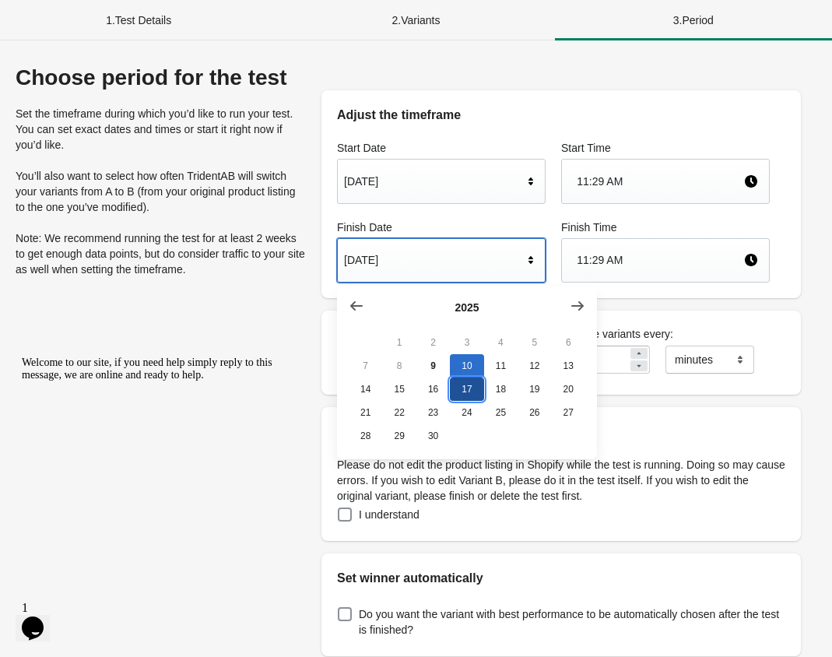
click at [469, 386] on button "17" at bounding box center [466, 388] width 33 height 23
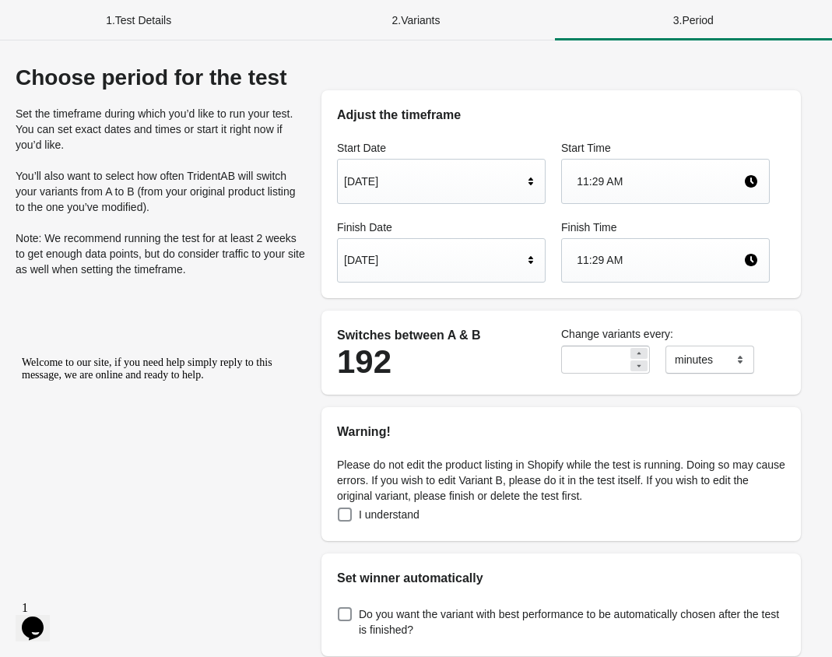
click at [645, 186] on div "11:29 AM" at bounding box center [660, 182] width 167 height 30
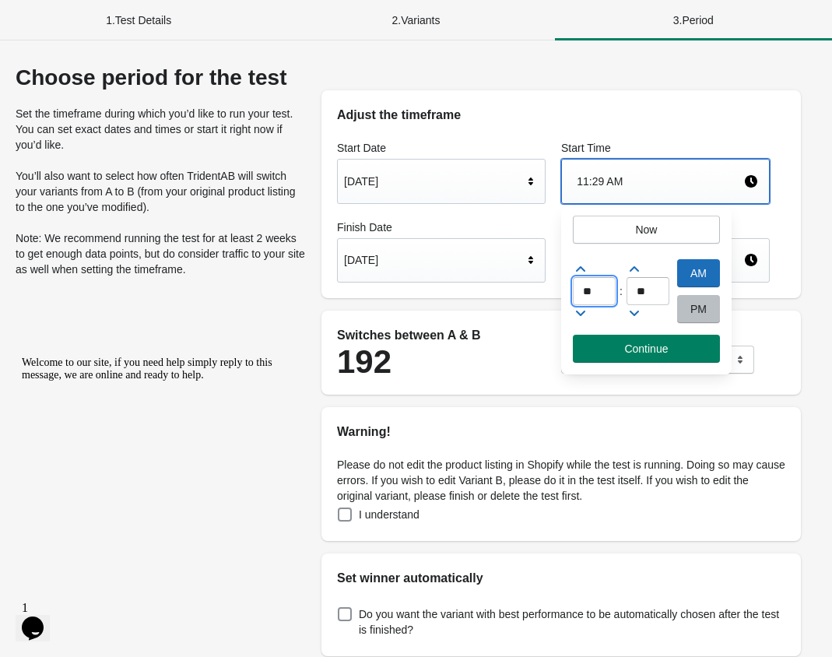
drag, startPoint x: 595, startPoint y: 289, endPoint x: 579, endPoint y: 289, distance: 16.3
click at [579, 289] on input "**" at bounding box center [594, 291] width 43 height 28
type input "*"
click at [652, 297] on input "**" at bounding box center [647, 291] width 43 height 28
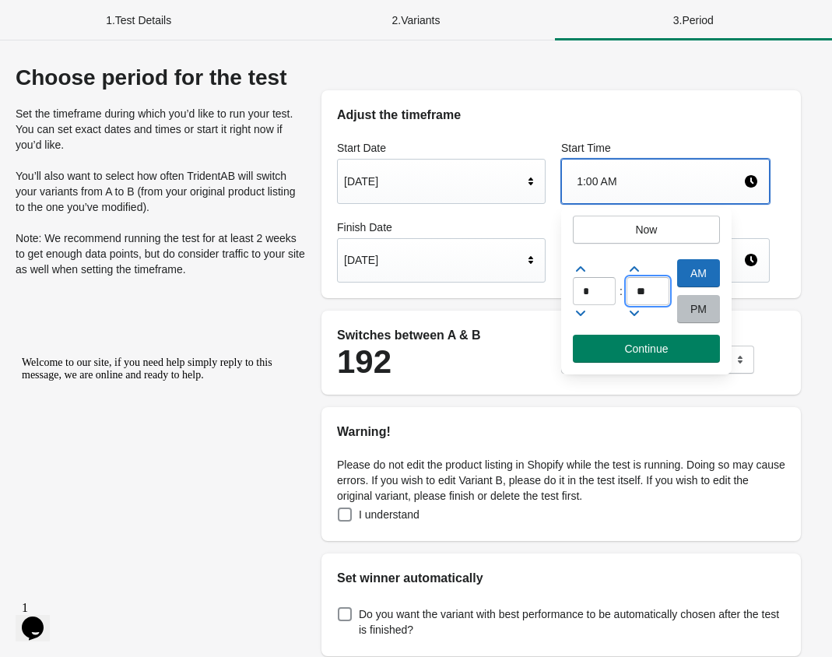
type input "**"
click at [689, 311] on div "PM" at bounding box center [698, 309] width 43 height 28
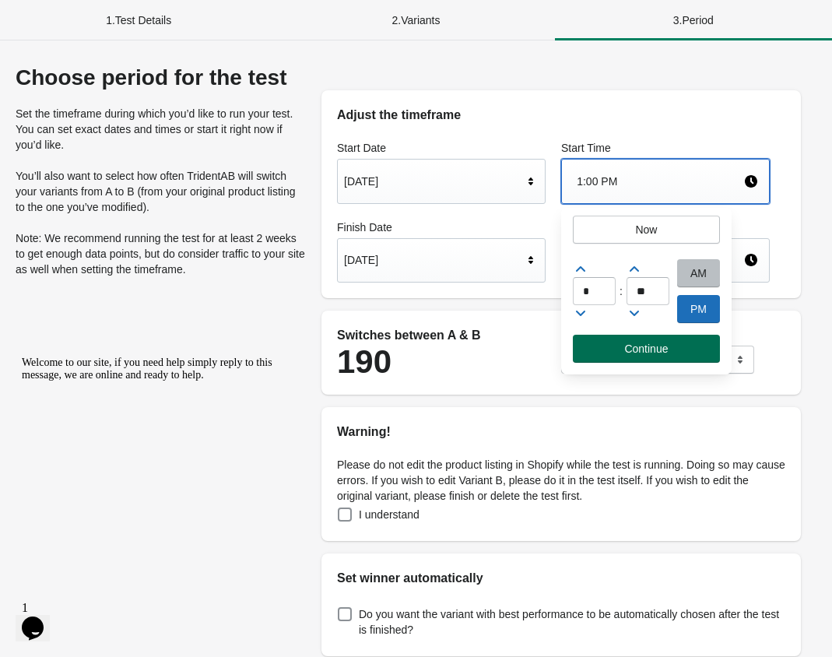
click at [649, 352] on span "Continue" at bounding box center [646, 348] width 44 height 12
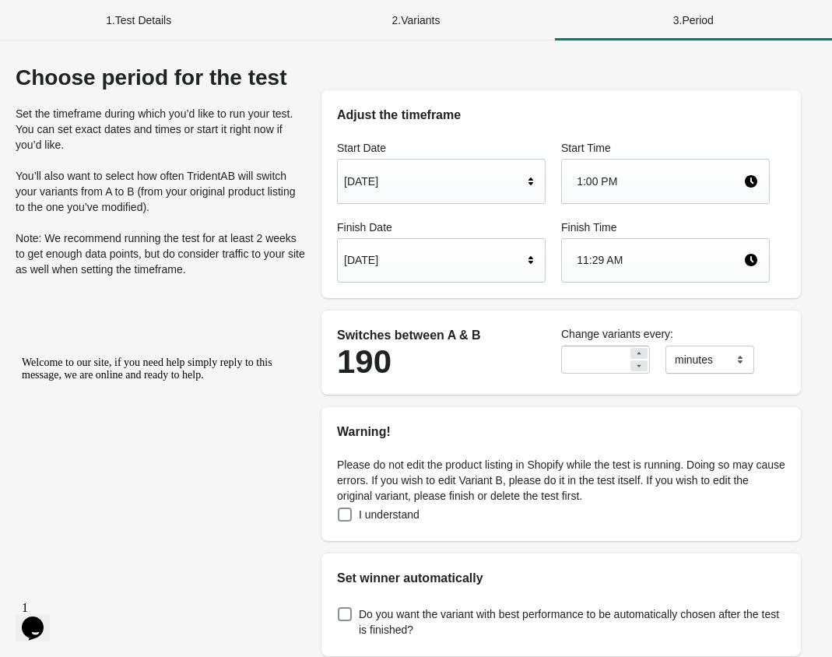
click at [653, 267] on div "11:29 AM" at bounding box center [660, 260] width 167 height 30
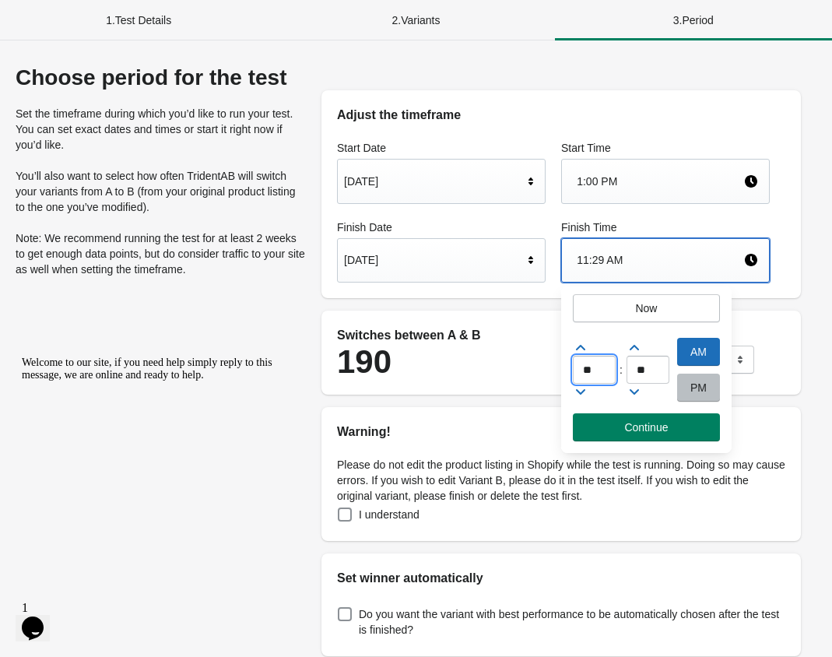
click at [608, 364] on input "**" at bounding box center [594, 370] width 43 height 28
type input "*"
click at [656, 373] on input "**" at bounding box center [647, 370] width 43 height 28
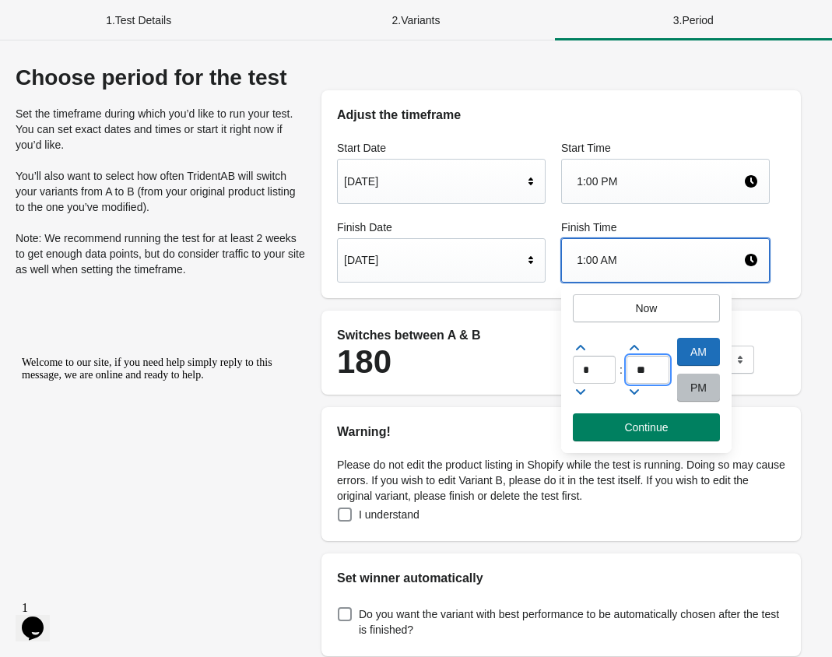
type input "**"
click at [696, 389] on div "PM" at bounding box center [698, 387] width 43 height 28
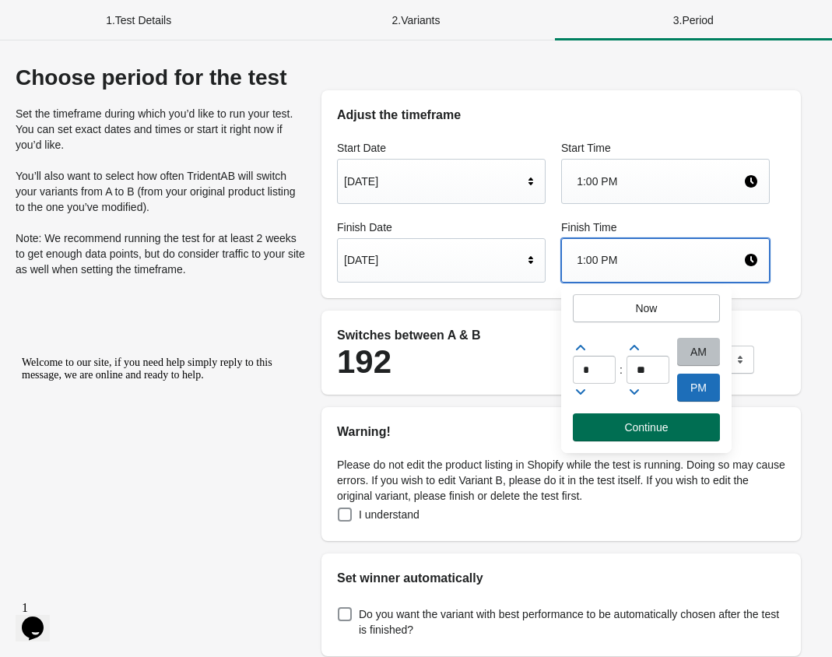
click at [648, 433] on span "Continue" at bounding box center [646, 427] width 44 height 12
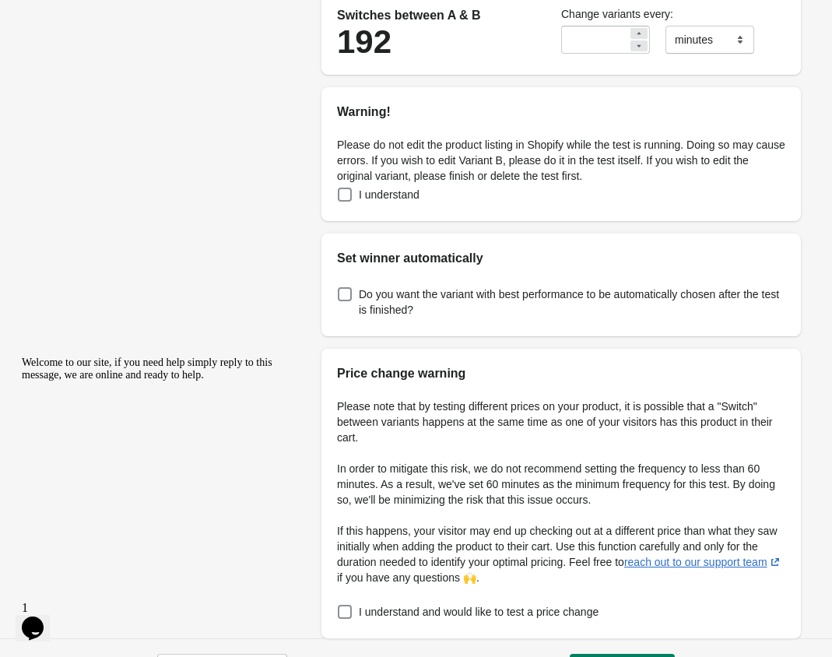
scroll to position [331, 0]
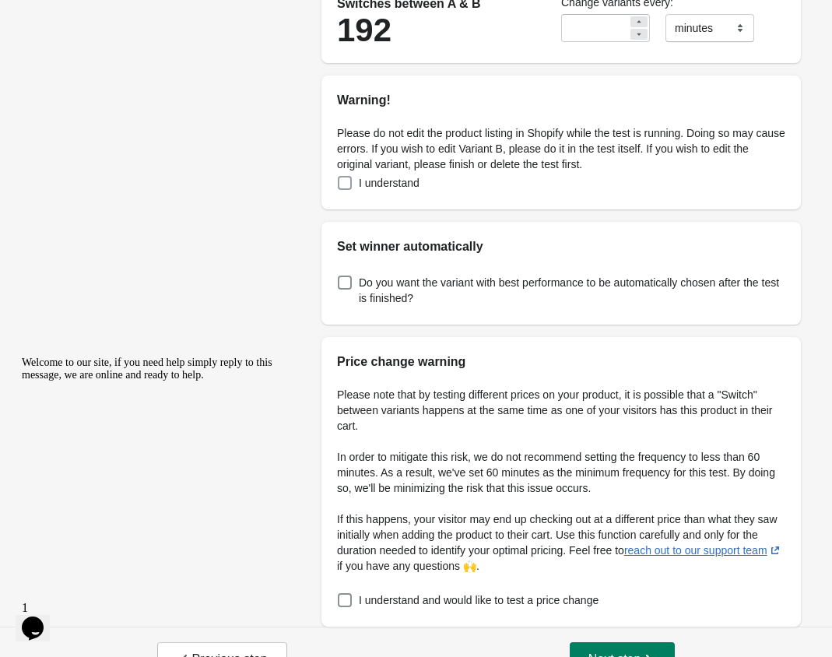
click at [350, 185] on span at bounding box center [345, 183] width 14 height 14
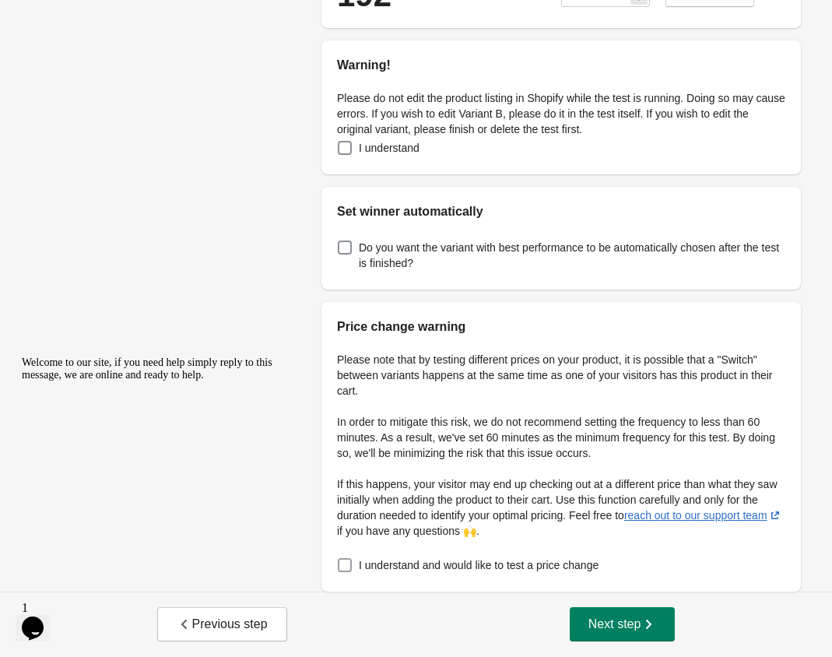
click at [339, 570] on span at bounding box center [345, 565] width 14 height 14
click at [648, 628] on icon "button" at bounding box center [648, 623] width 5 height 9
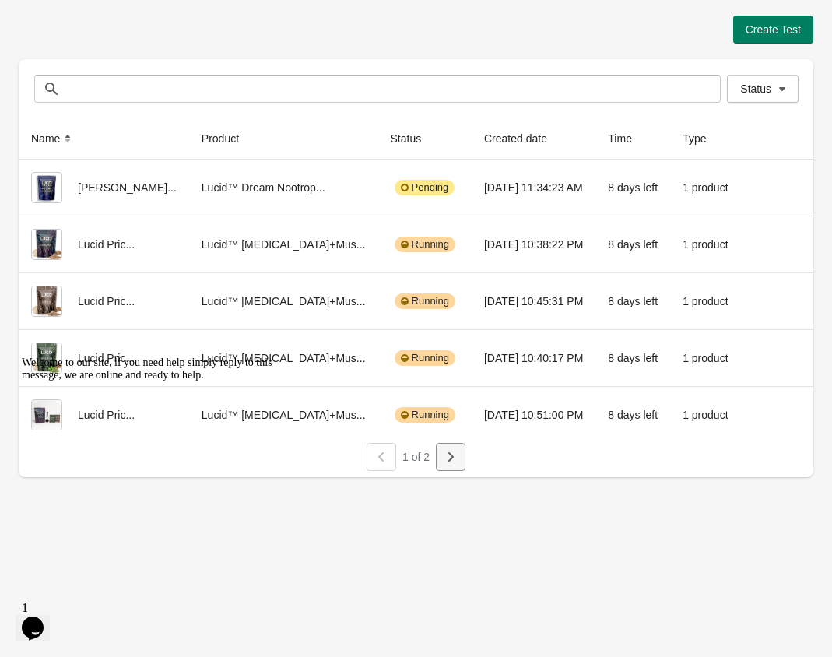
click at [459, 455] on button "button" at bounding box center [451, 457] width 30 height 28
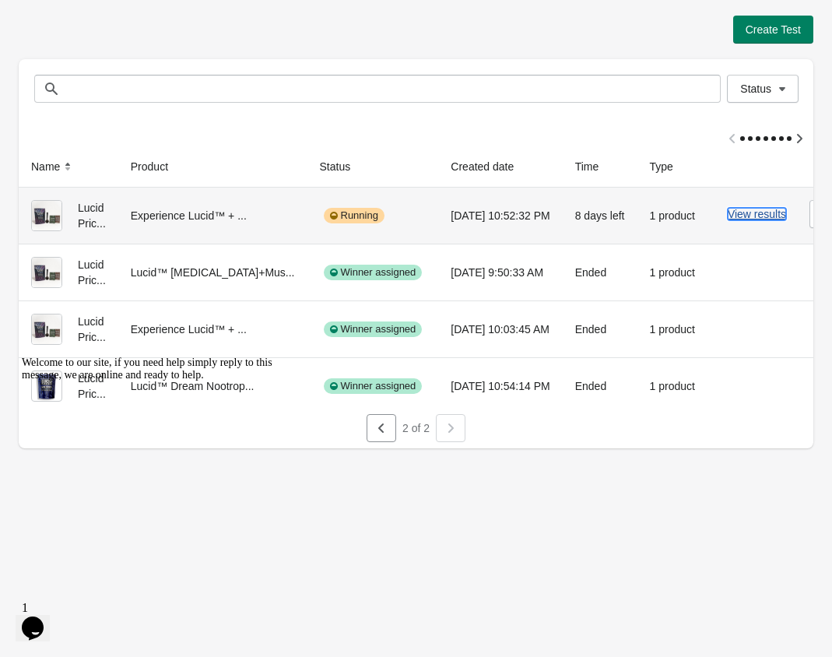
click at [738, 213] on button "View results" at bounding box center [757, 214] width 58 height 12
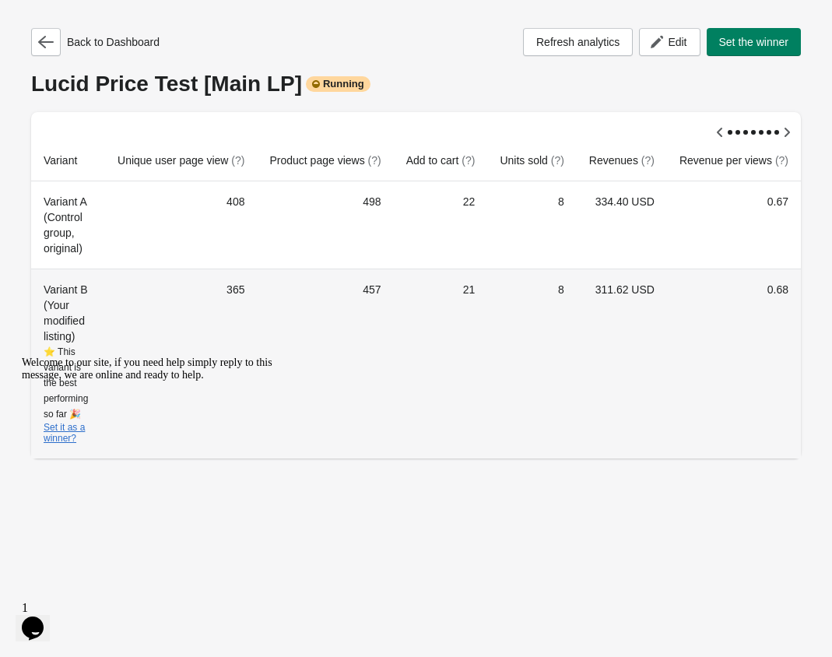
scroll to position [0, 14]
